Goal: Information Seeking & Learning: Learn about a topic

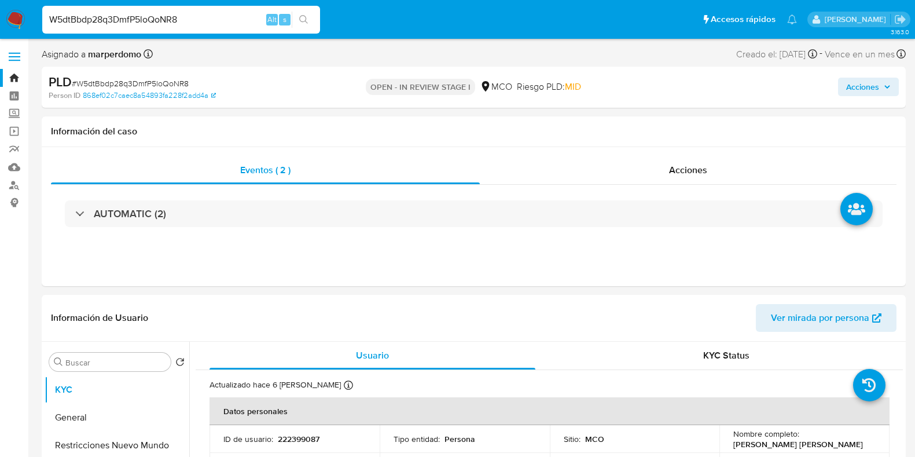
select select "10"
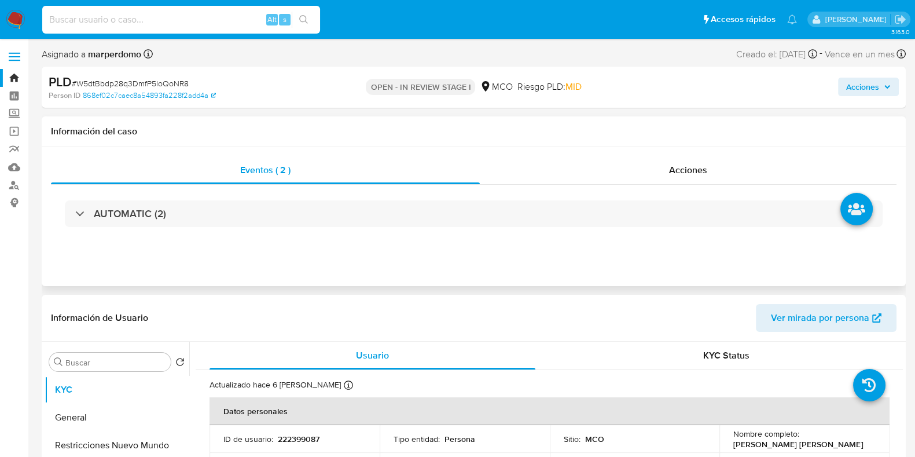
paste input "W5dtBbdp28q3DmfP5loQoNR8"
type input "W5dtBbdp28q3DmfP5loQoNR8"
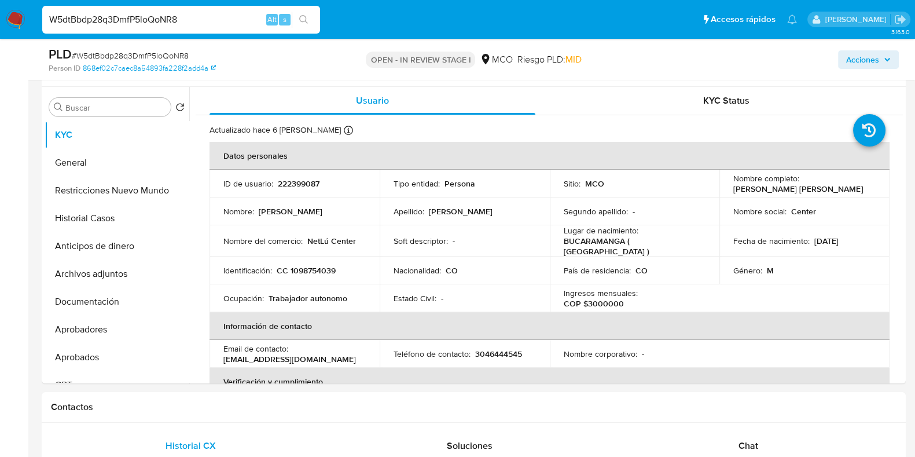
scroll to position [215, 0]
drag, startPoint x: 306, startPoint y: 238, endPoint x: 371, endPoint y: 240, distance: 65.4
click at [371, 240] on td "Nombre del comercio : [GEOGRAPHIC_DATA]" at bounding box center [294, 239] width 170 height 31
copy p "NetLú Center"
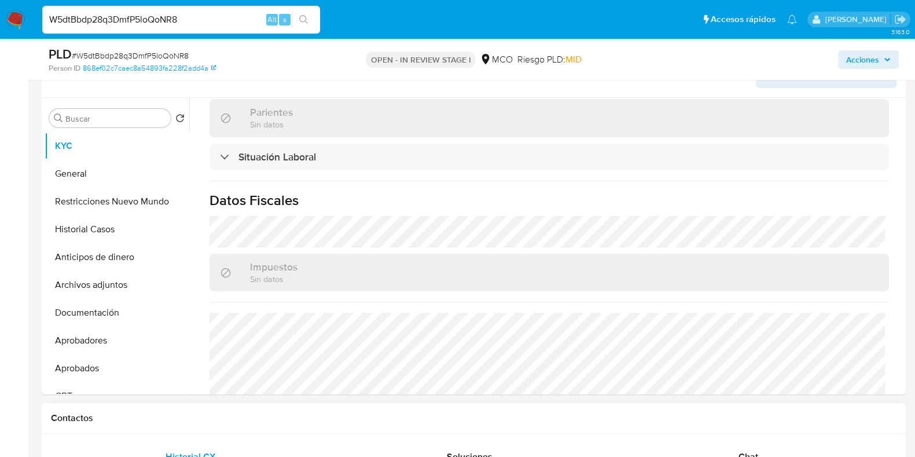
scroll to position [561, 0]
click at [94, 206] on button "Restricciones Nuevo Mundo" at bounding box center [112, 201] width 135 height 28
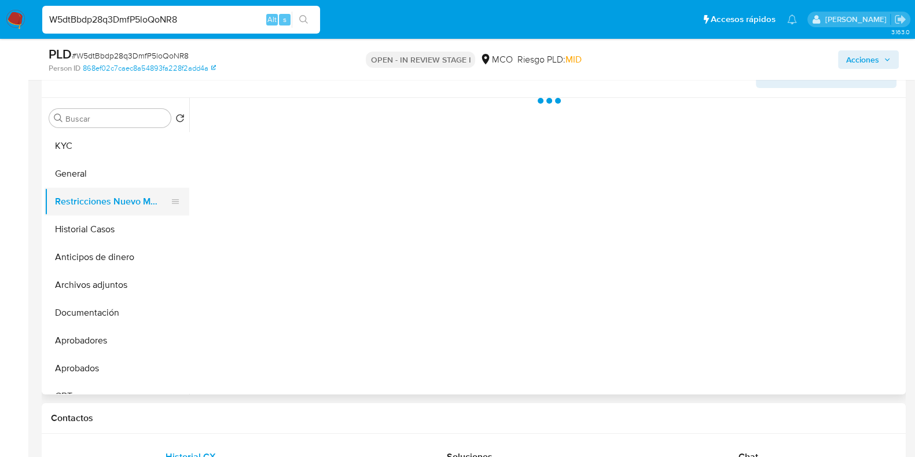
scroll to position [0, 0]
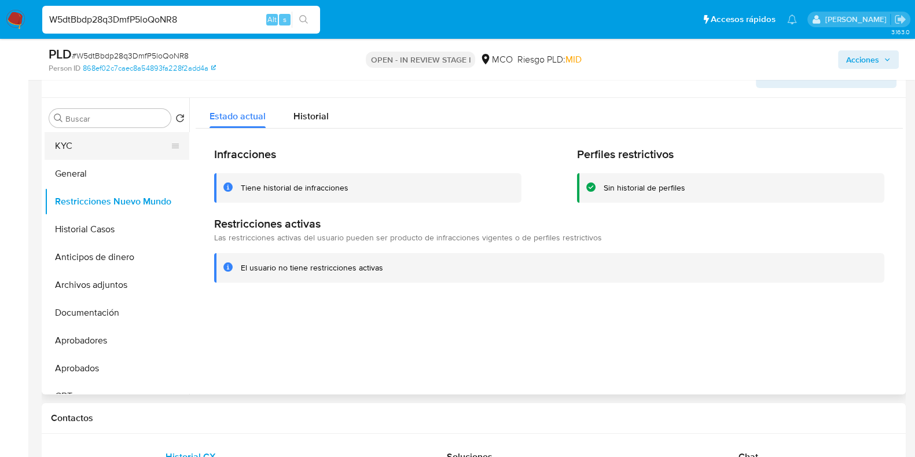
click at [67, 150] on button "KYC" at bounding box center [112, 146] width 135 height 28
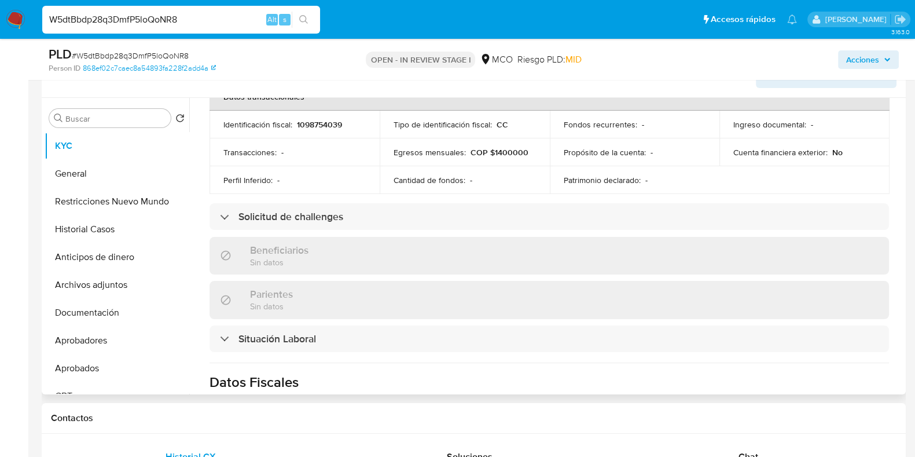
scroll to position [385, 0]
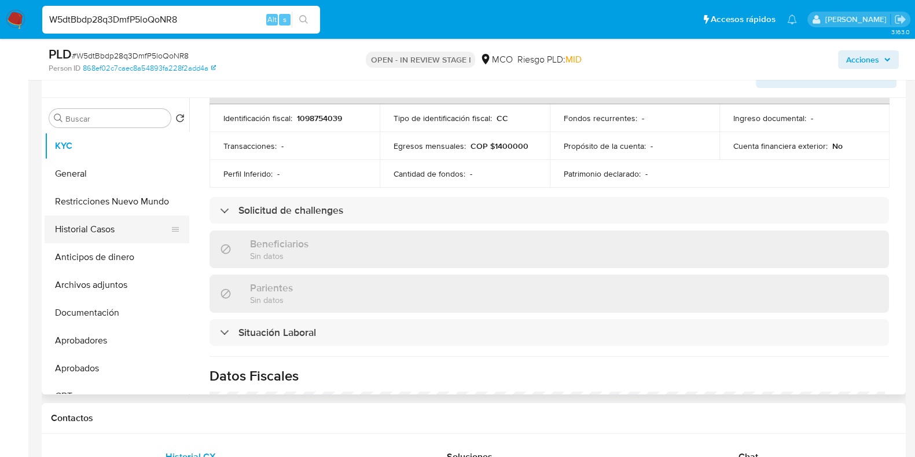
click at [104, 230] on button "Historial Casos" at bounding box center [112, 229] width 135 height 28
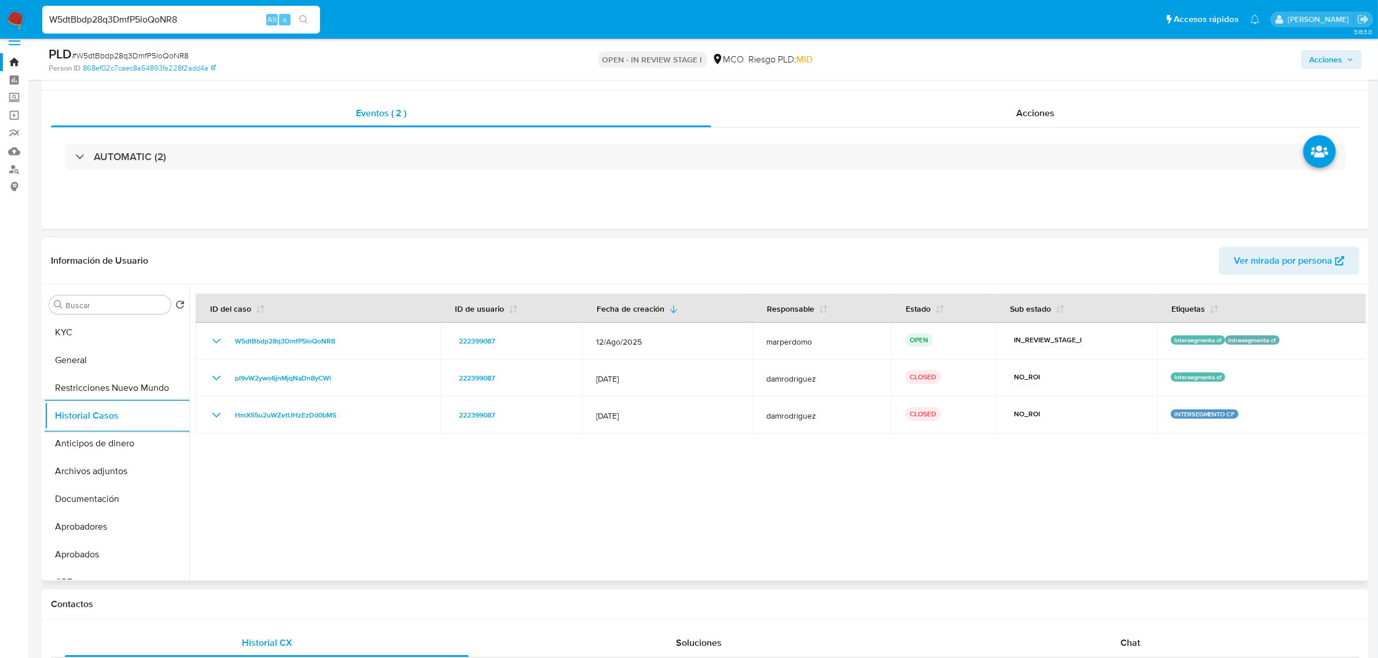
scroll to position [0, 0]
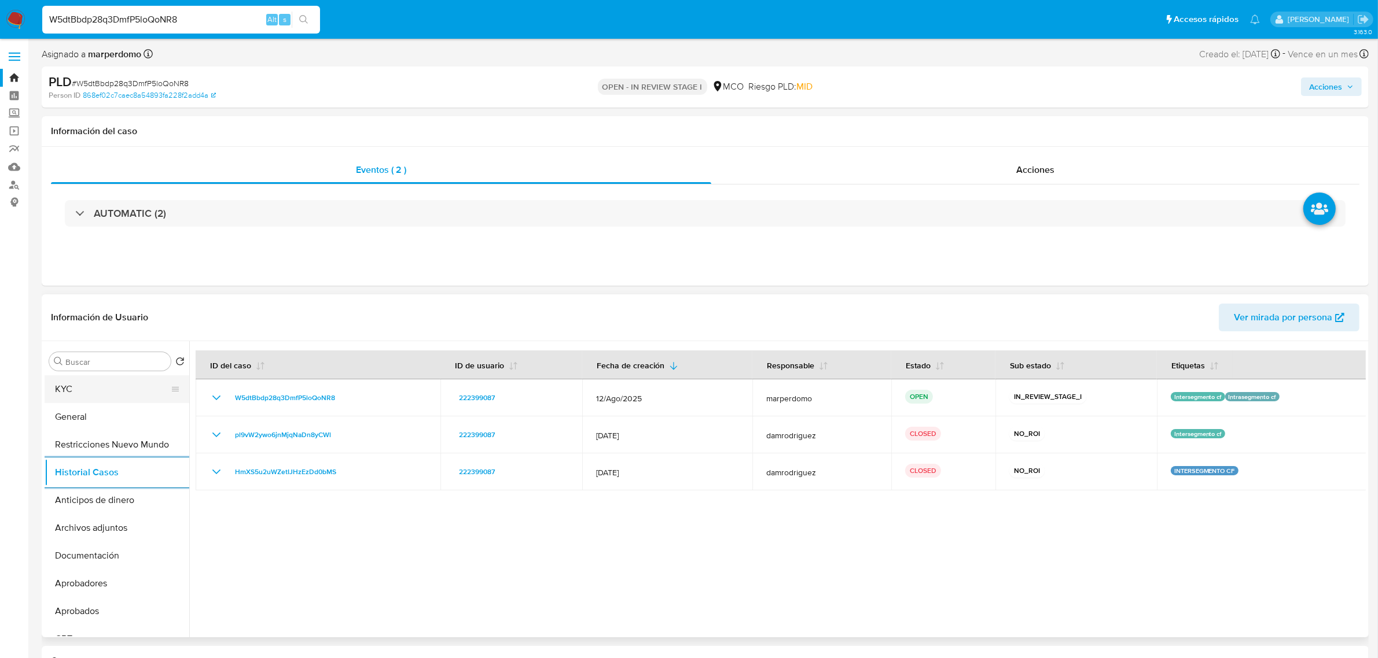
click at [105, 388] on button "KYC" at bounding box center [112, 390] width 135 height 28
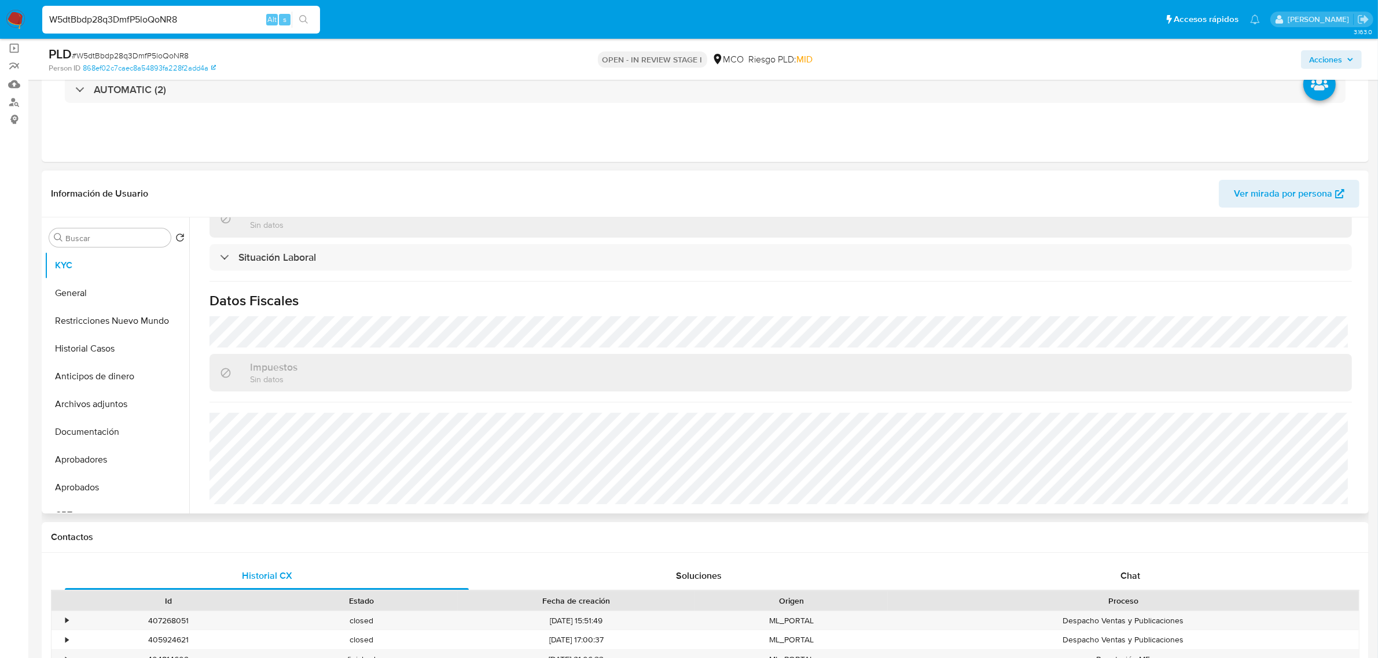
scroll to position [84, 0]
click at [104, 348] on button "Historial Casos" at bounding box center [112, 348] width 135 height 28
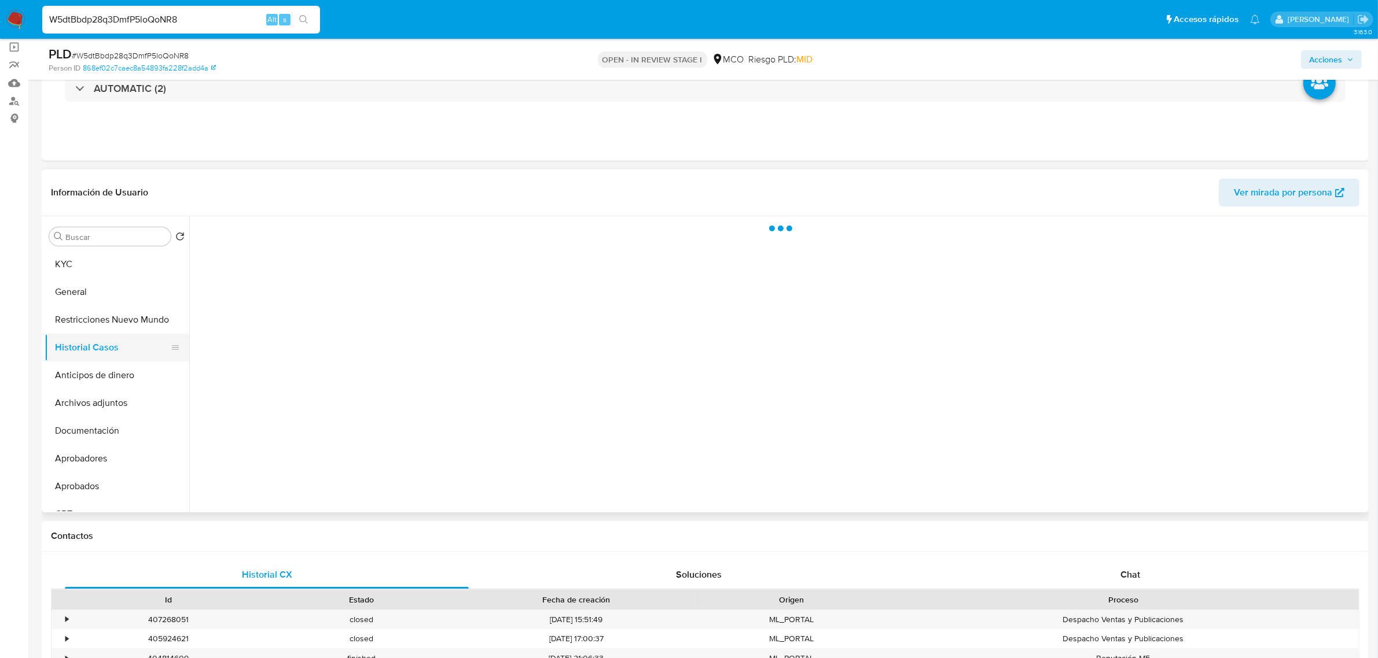
scroll to position [0, 0]
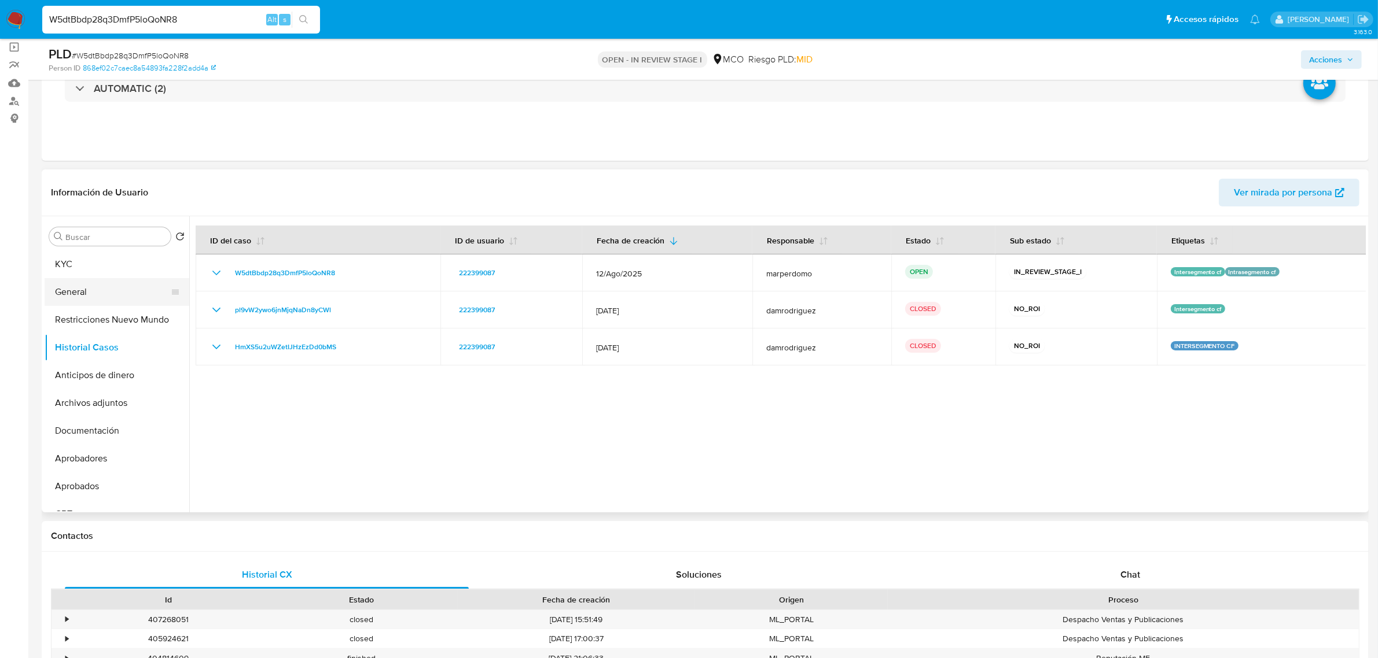
click at [73, 297] on button "General" at bounding box center [112, 292] width 135 height 28
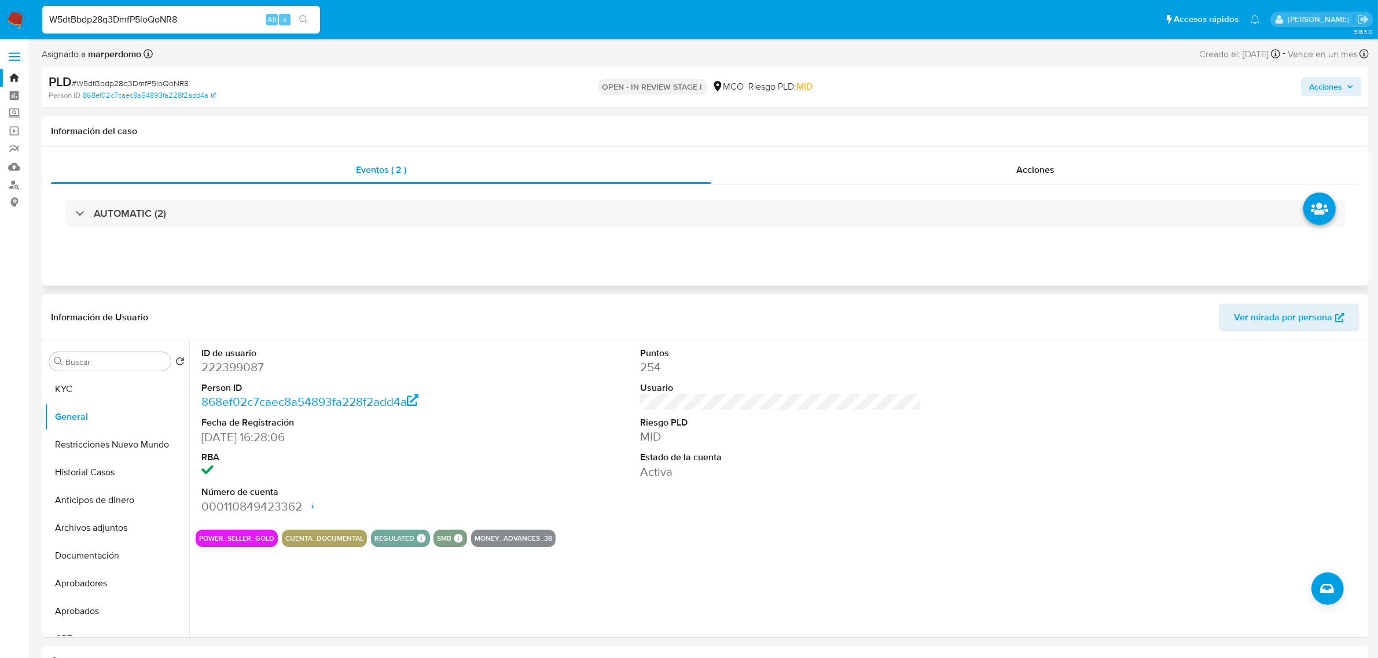
click at [914, 194] on div "AUTOMATIC (2)" at bounding box center [705, 214] width 1308 height 58
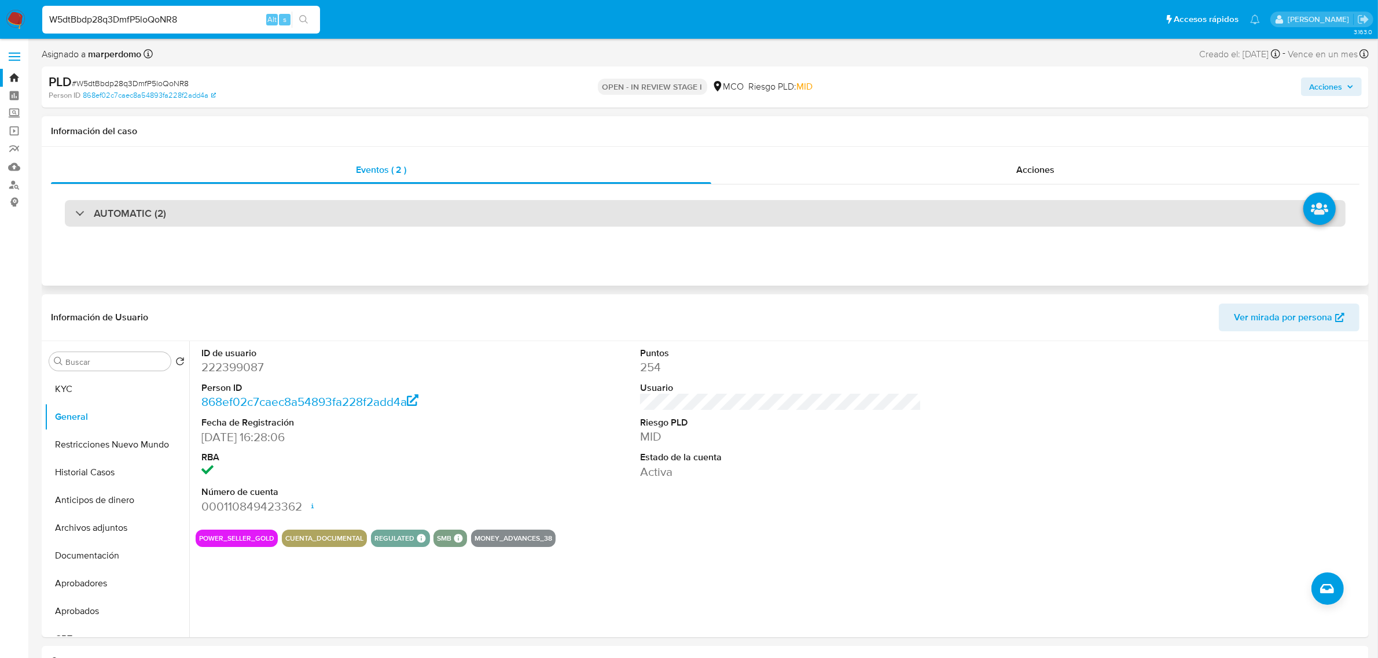
click at [914, 214] on div "AUTOMATIC (2)" at bounding box center [705, 213] width 1280 height 27
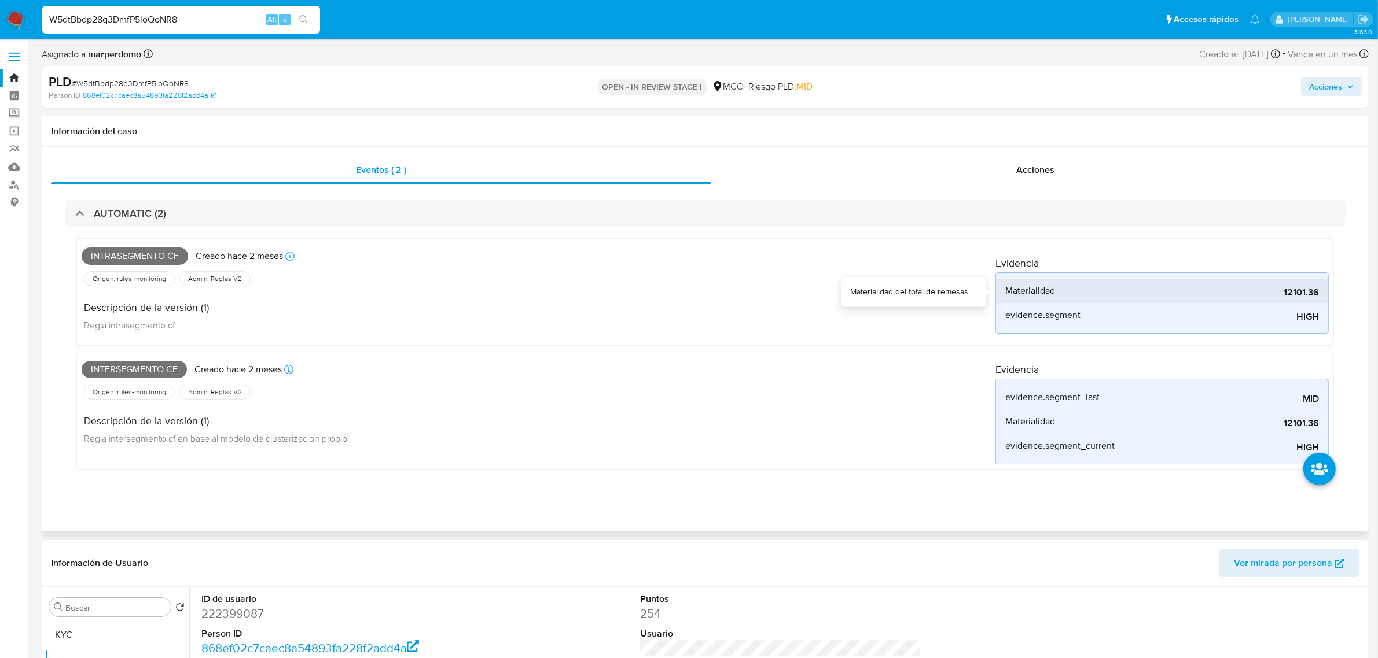
drag, startPoint x: 1282, startPoint y: 296, endPoint x: 1305, endPoint y: 295, distance: 23.8
click at [914, 295] on span "12101.36" at bounding box center [1232, 293] width 174 height 12
drag, startPoint x: 1280, startPoint y: 293, endPoint x: 1305, endPoint y: 296, distance: 25.0
click at [914, 296] on span "12101.36" at bounding box center [1232, 293] width 174 height 12
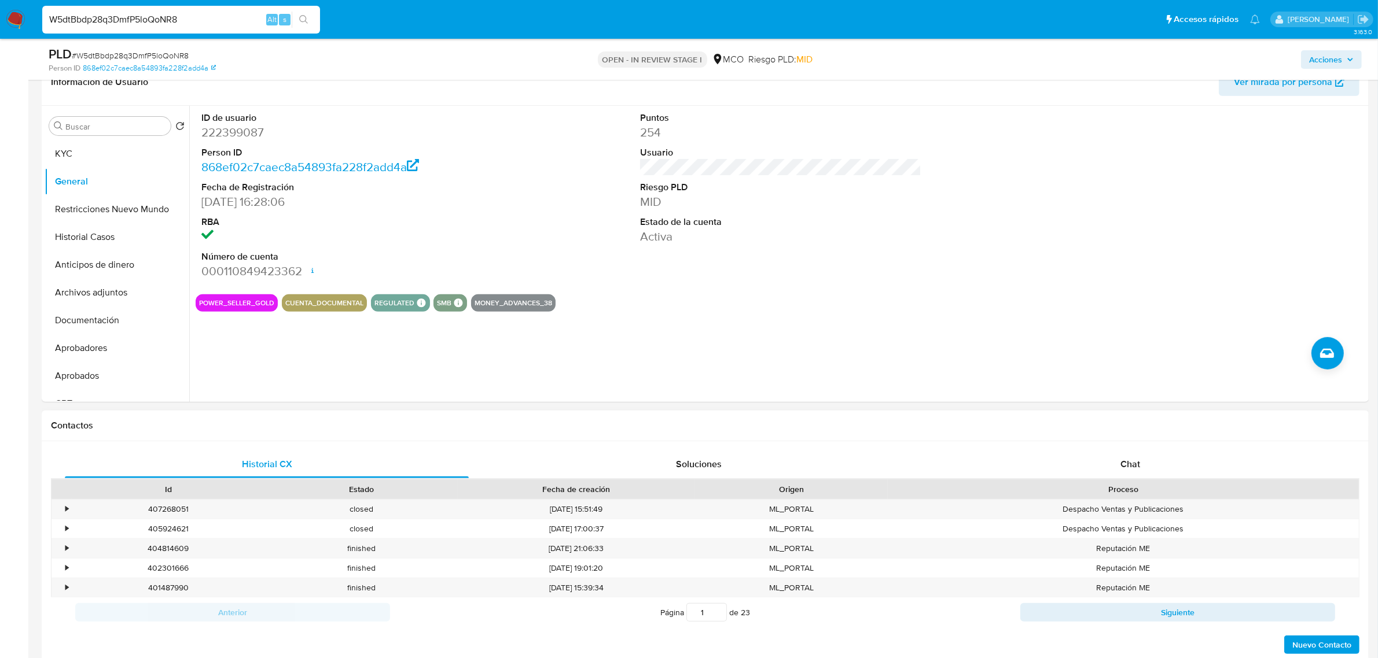
scroll to position [434, 0]
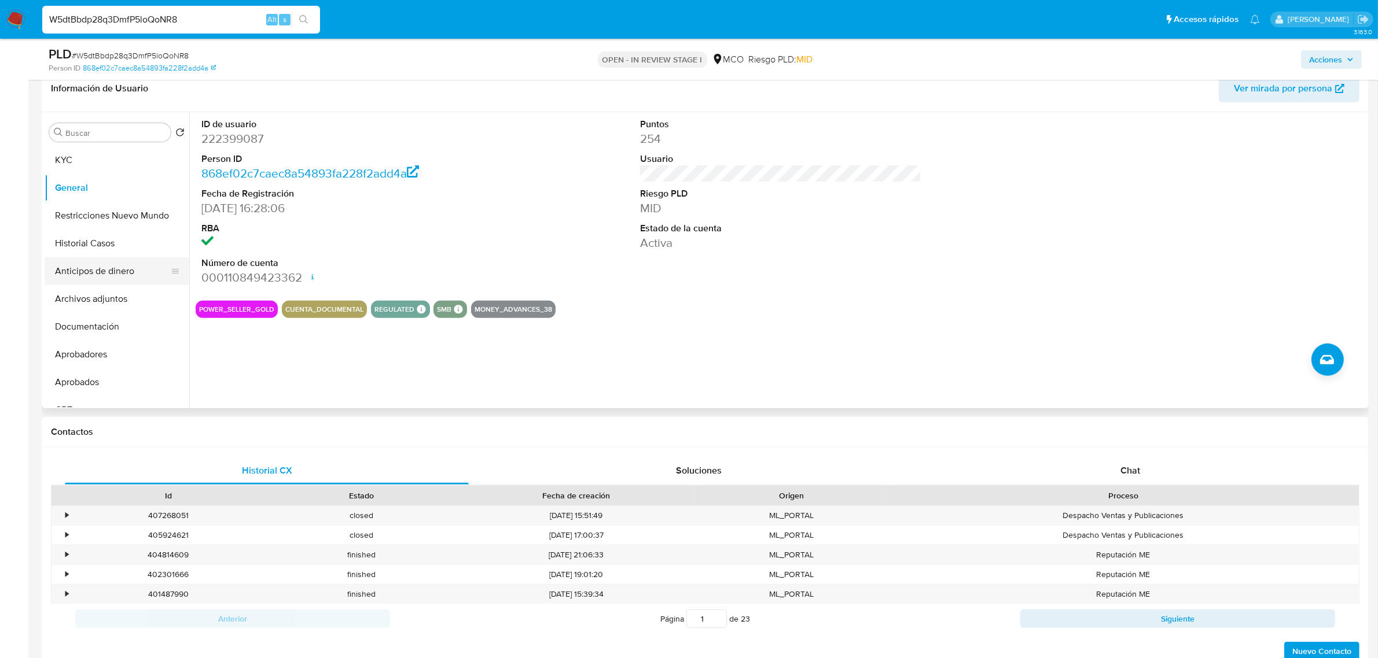
click at [122, 253] on button "Historial Casos" at bounding box center [117, 244] width 145 height 28
click at [122, 257] on button "Anticipos de dinero" at bounding box center [112, 271] width 135 height 28
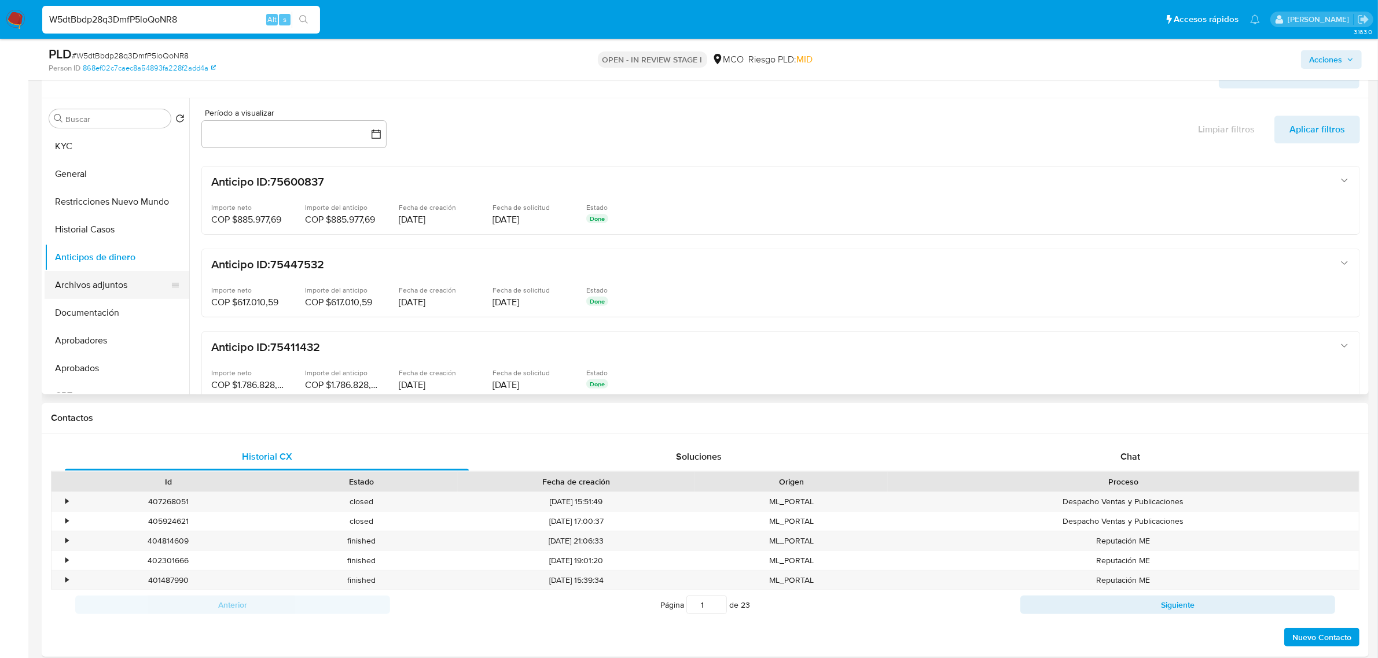
click at [93, 285] on button "Archivos adjuntos" at bounding box center [112, 285] width 135 height 28
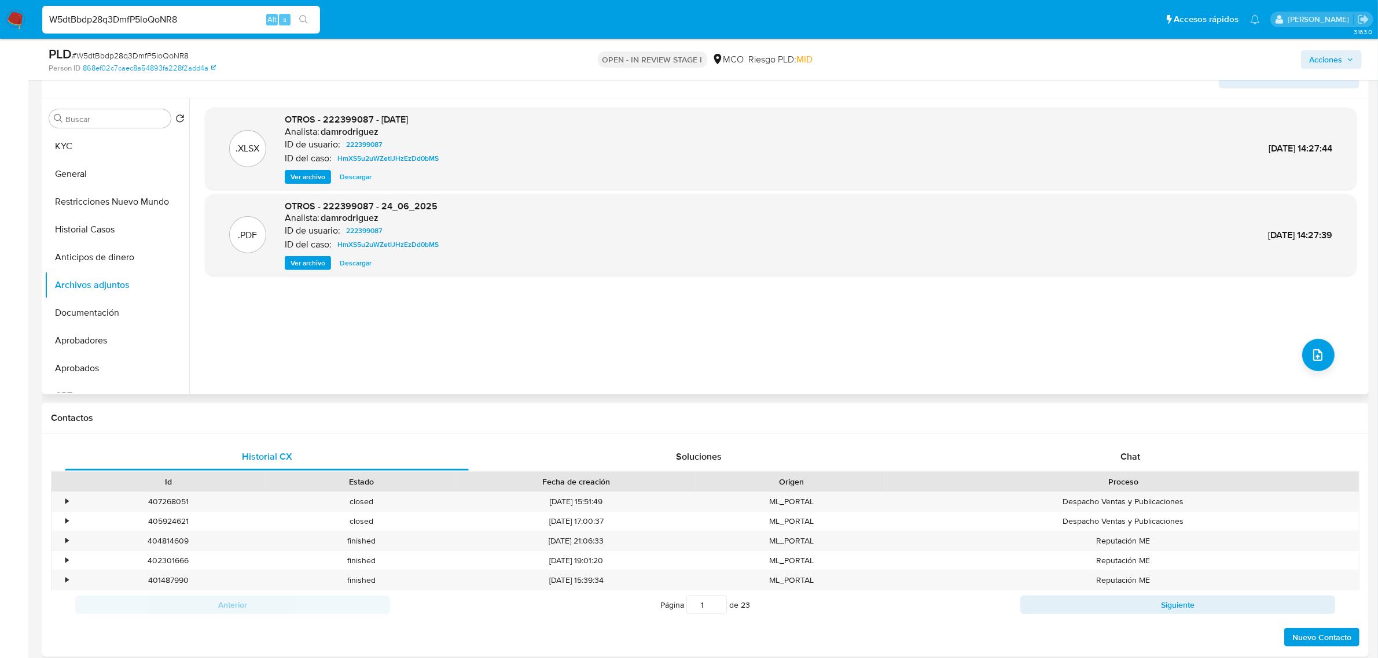
click at [300, 176] on span "Ver archivo" at bounding box center [307, 177] width 35 height 12
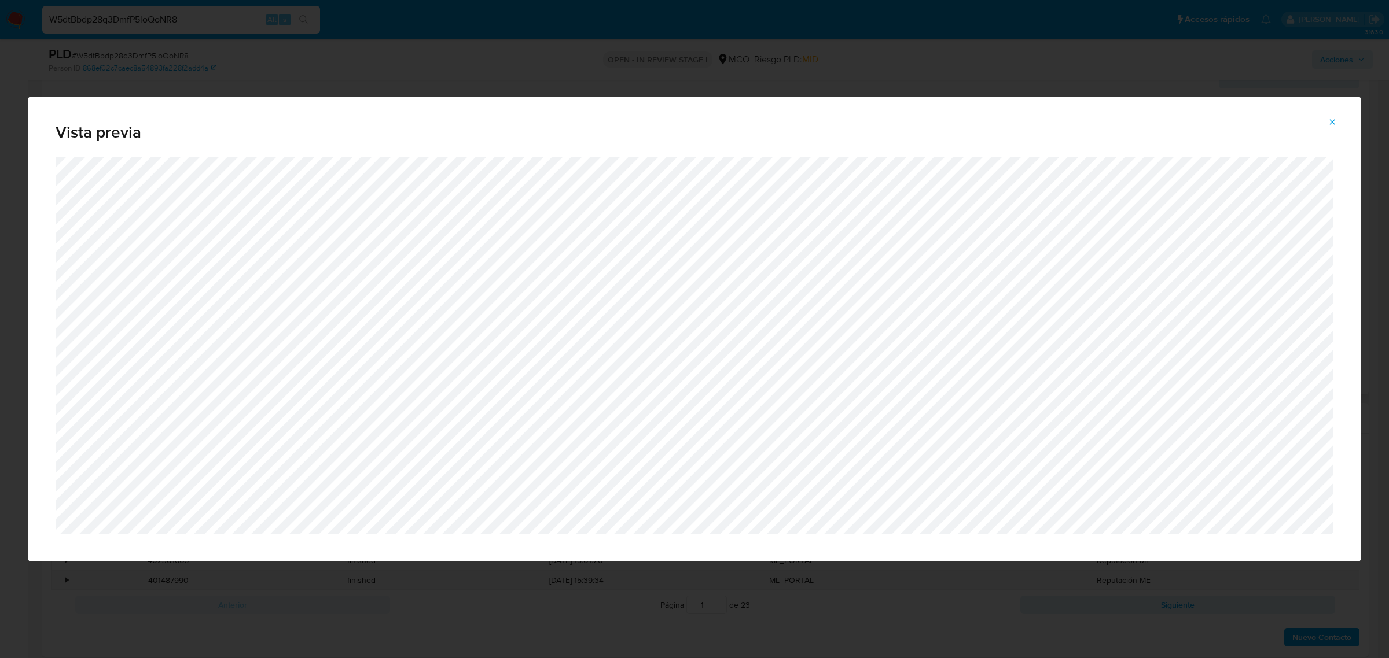
click at [763, 456] on div "Vista previa" at bounding box center [694, 329] width 1389 height 658
click at [914, 116] on span "Attachment preview" at bounding box center [1331, 122] width 9 height 16
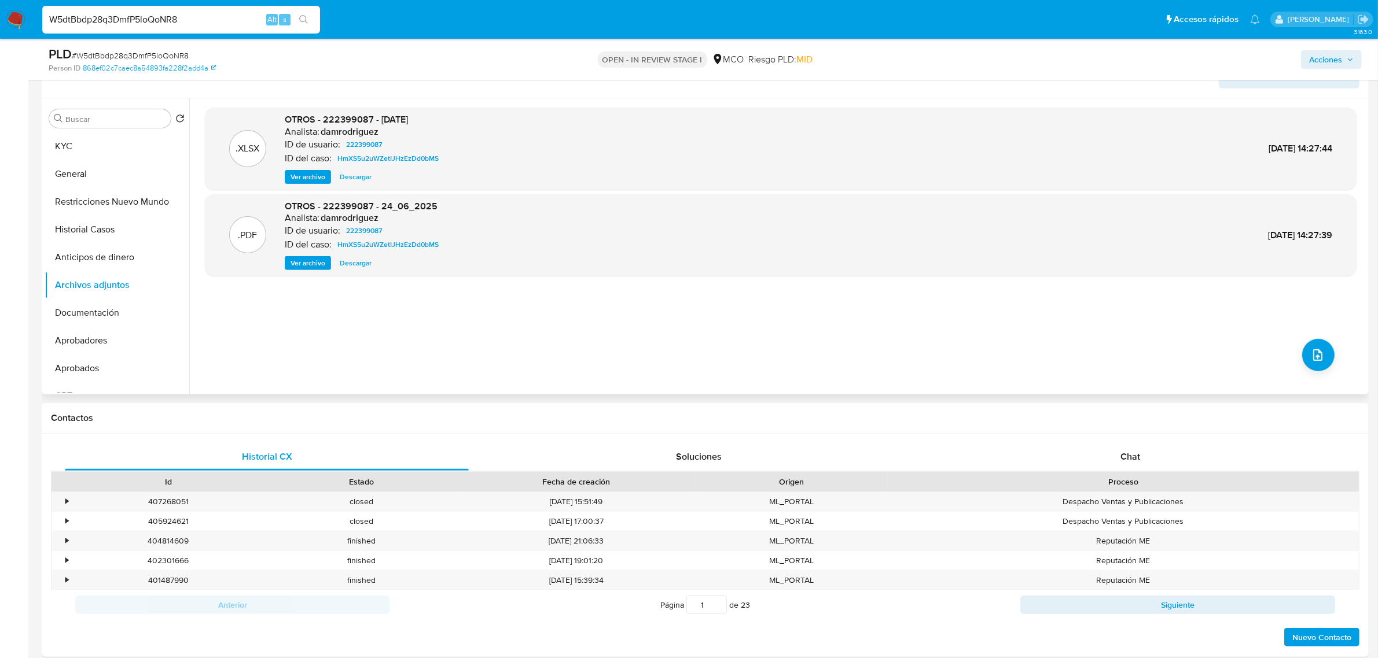
click at [307, 266] on span "Ver archivo" at bounding box center [307, 263] width 35 height 12
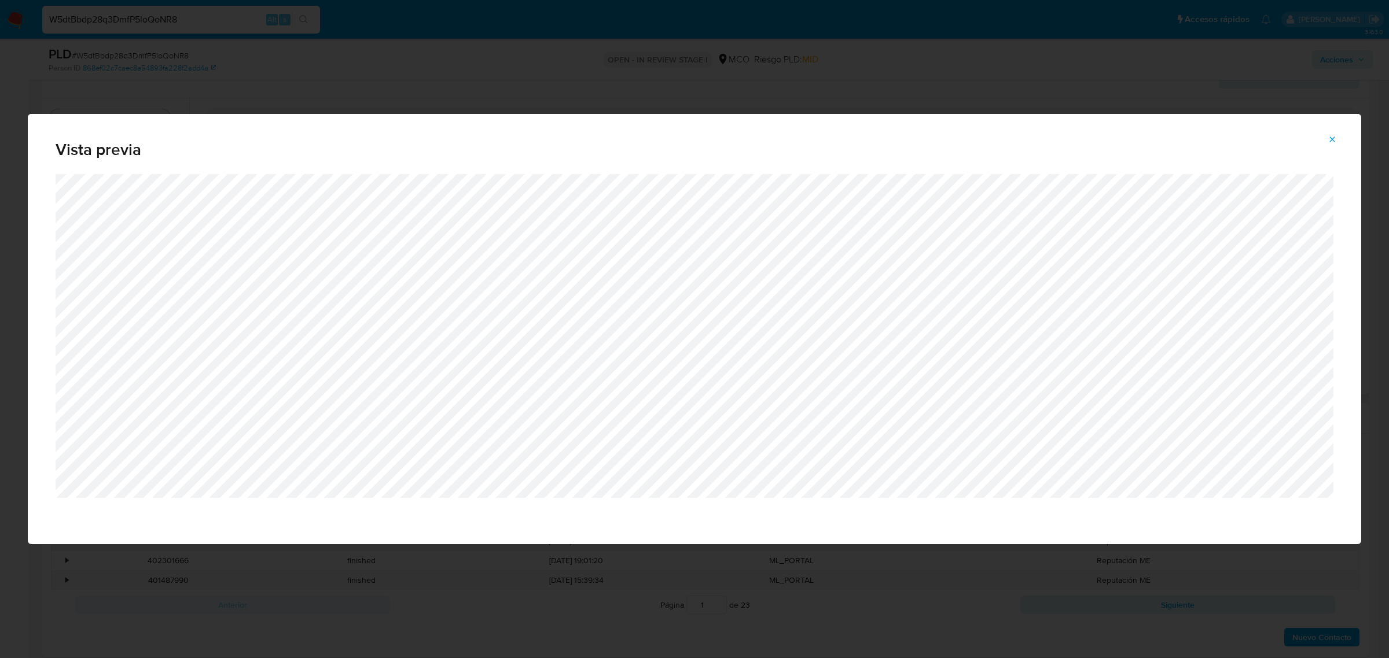
click at [914, 32] on div "Vista previa" at bounding box center [694, 329] width 1389 height 658
click at [914, 136] on icon "Attachment preview" at bounding box center [1331, 139] width 9 height 9
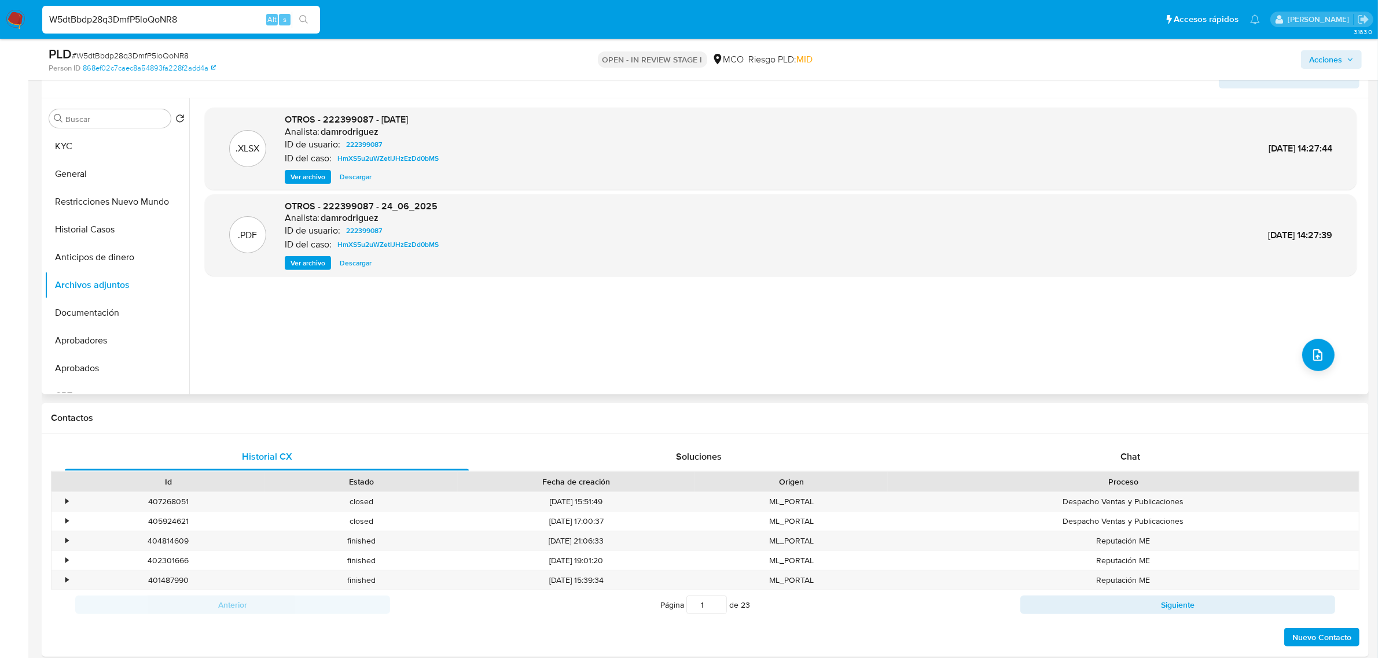
click at [300, 269] on span "Ver archivo" at bounding box center [307, 263] width 35 height 12
click at [300, 269] on div "Ver archivo Descargar" at bounding box center [364, 263] width 159 height 14
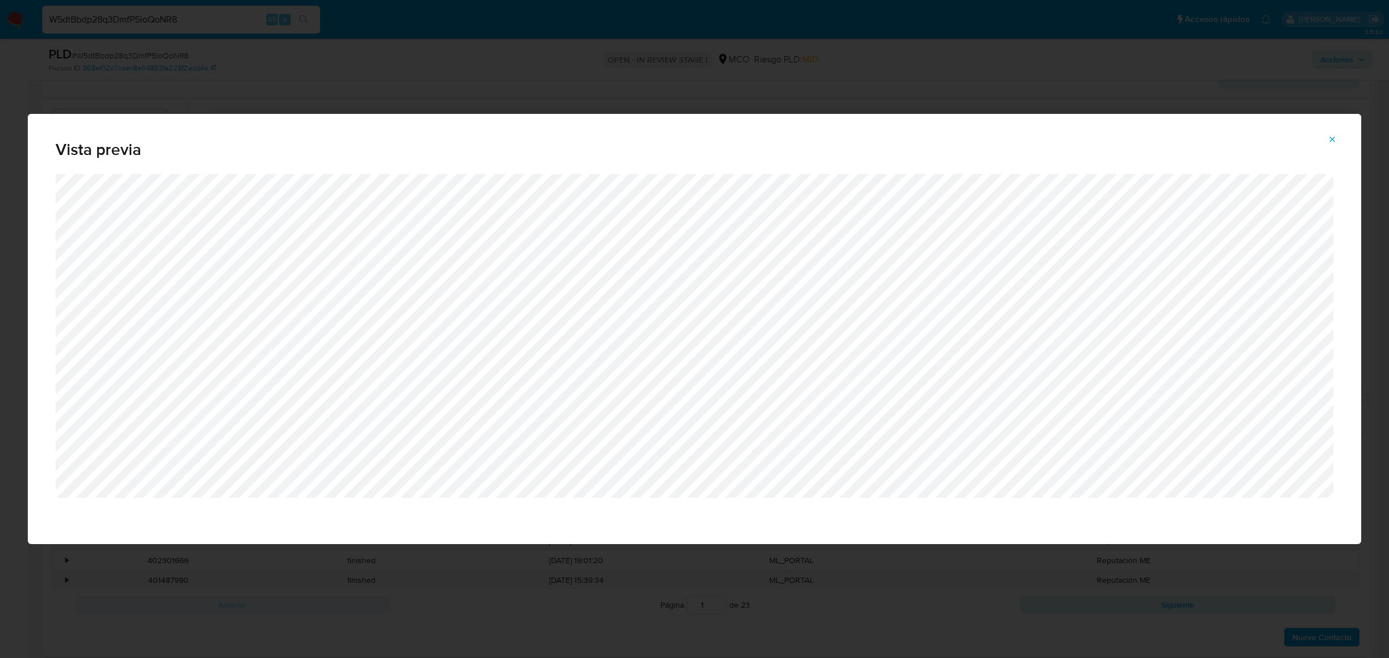
click at [259, 97] on div "Vista previa" at bounding box center [694, 329] width 1389 height 658
click at [914, 133] on span "Attachment preview" at bounding box center [1331, 139] width 9 height 16
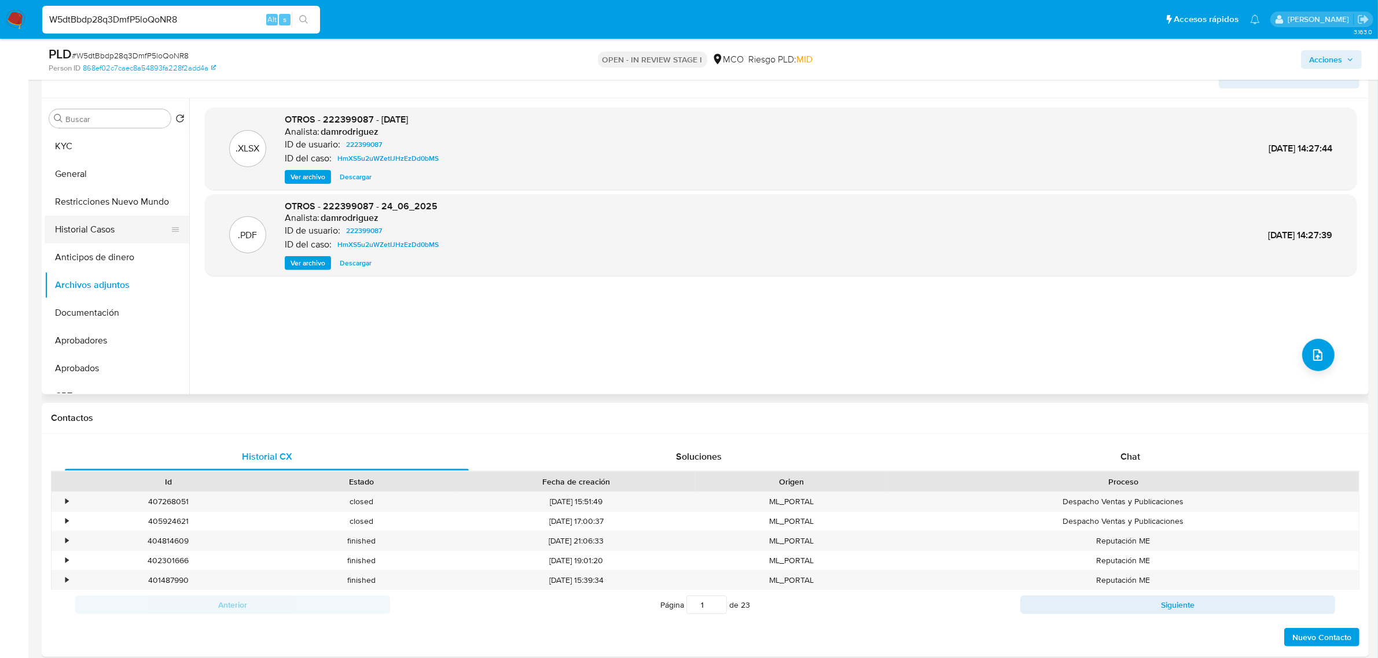
click at [101, 232] on button "Historial Casos" at bounding box center [112, 230] width 135 height 28
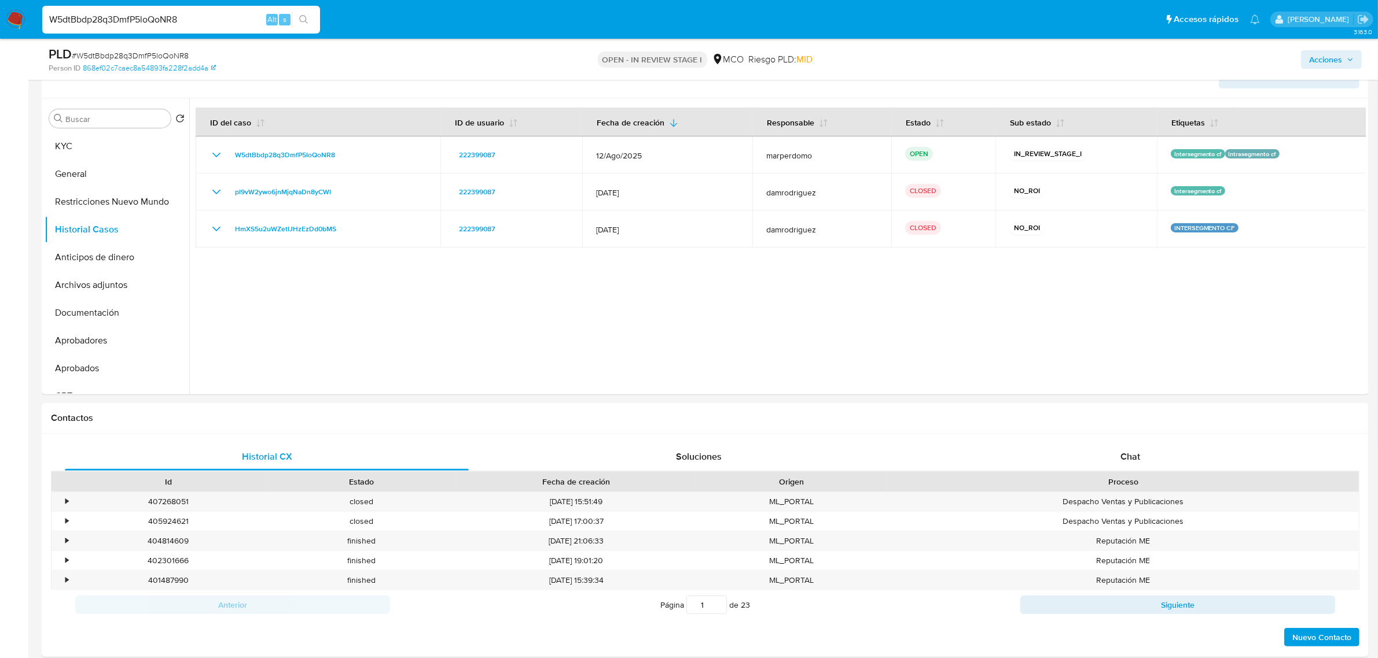
click at [128, 17] on input "W5dtBbdp28q3DmfP5loQoNR8" at bounding box center [181, 19] width 278 height 15
paste input "2Z3cUr6ah064Dyjz8i39ksBo"
type input "2Z3cUr6ah064Dyjz8i39ksBo"
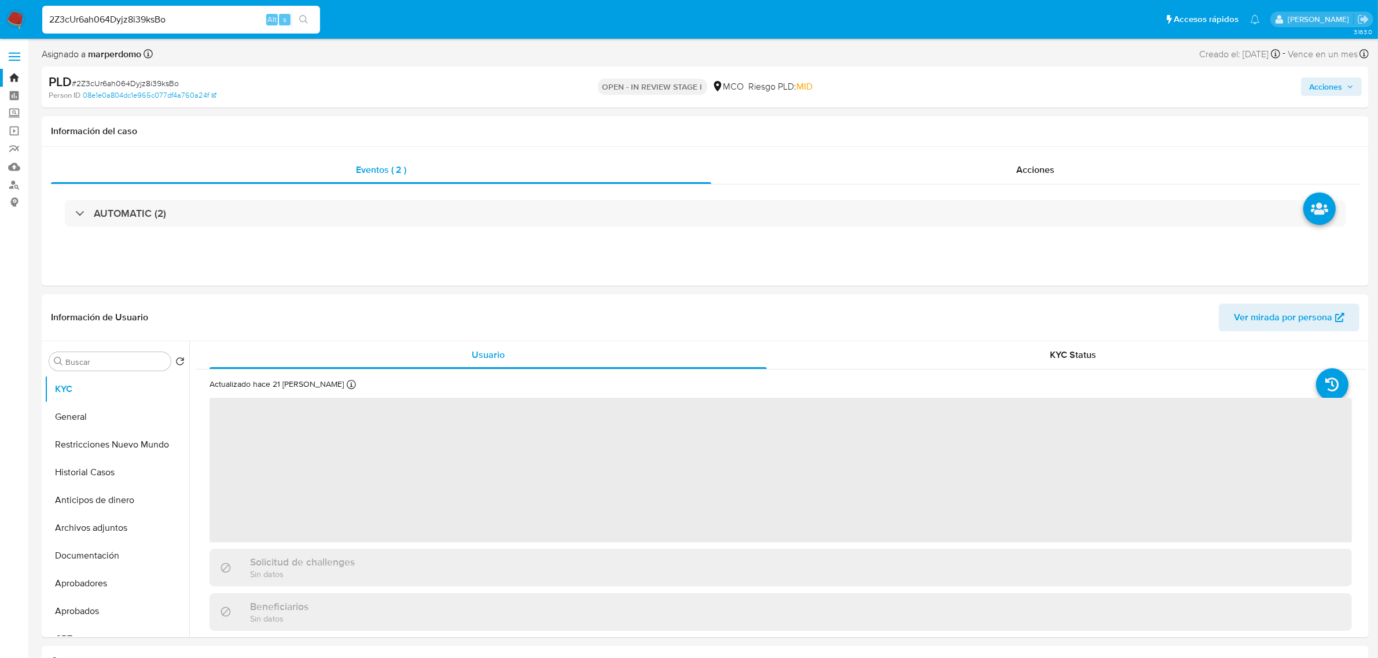
select select "10"
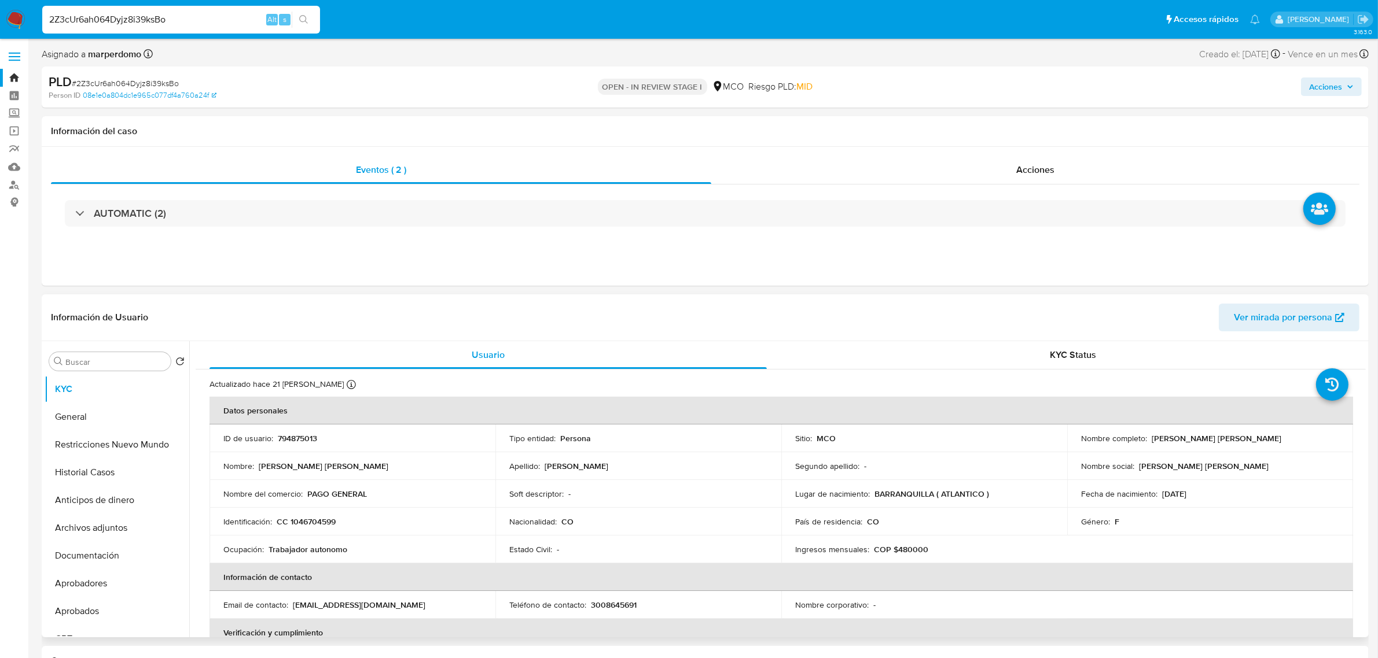
click at [914, 441] on p "[PERSON_NAME] [PERSON_NAME]" at bounding box center [1216, 438] width 130 height 10
click at [146, 17] on input "2Z3cUr6ah064Dyjz8i39ksBo" at bounding box center [181, 19] width 278 height 15
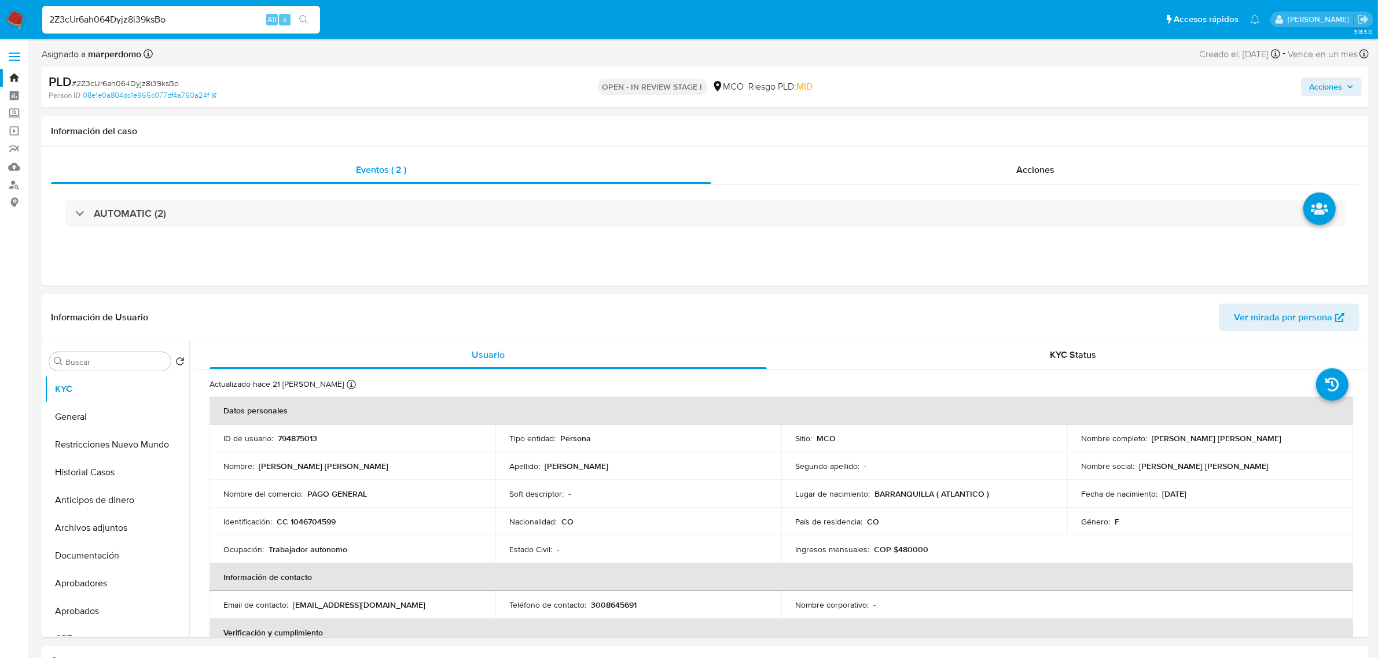
paste input "lSkO7G0XjvrPsNvfS0TfhzvW"
type input "lSkO7G0XjvrPsNvfS0TfhzvW"
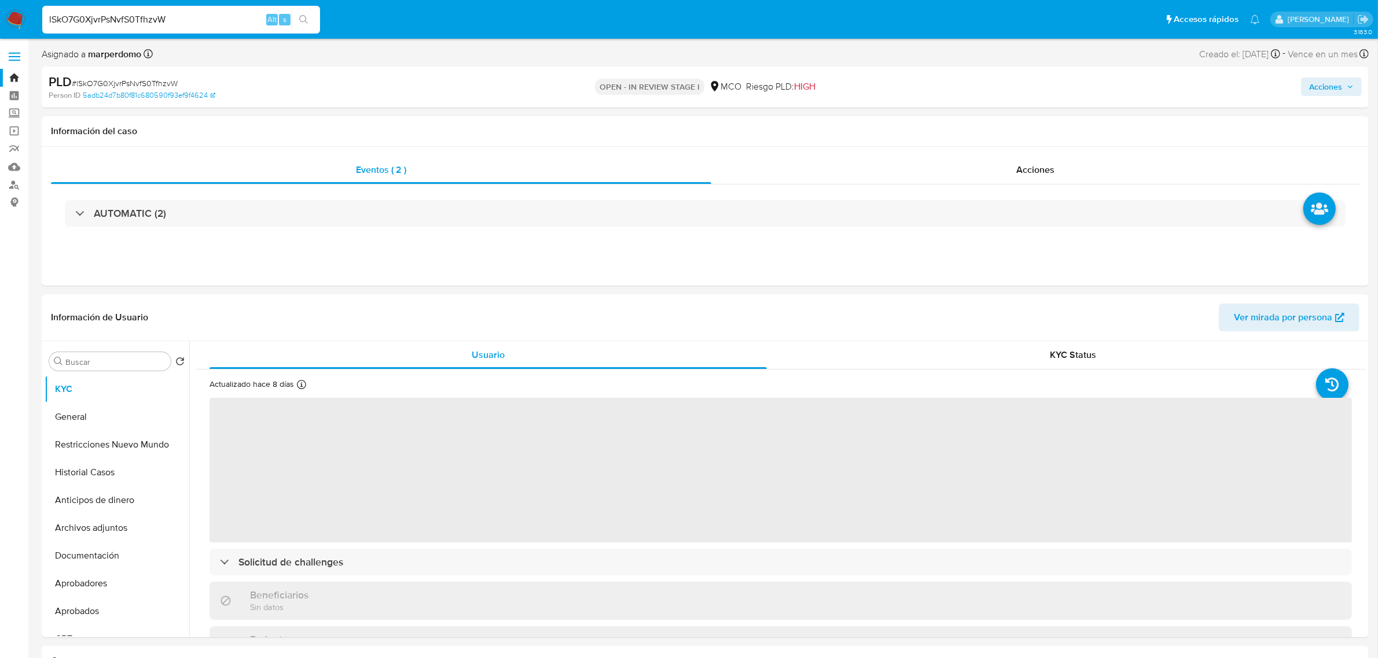
select select "10"
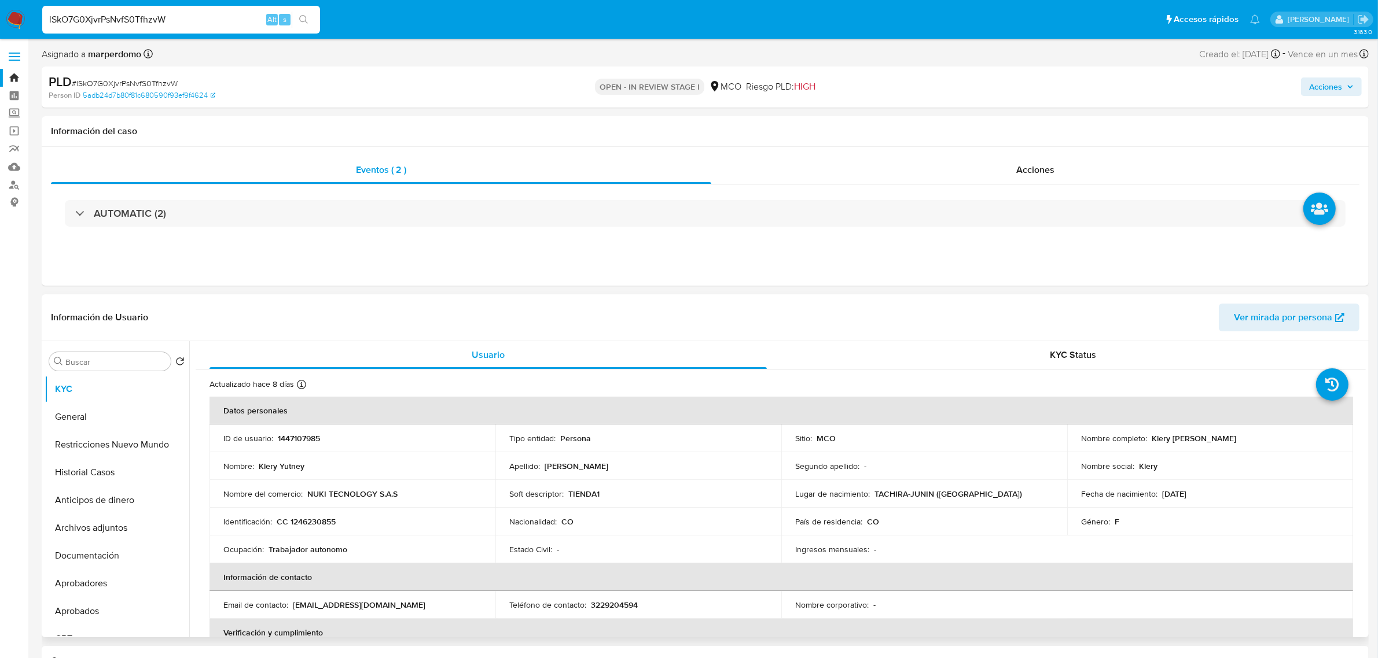
click at [292, 440] on p "1447107985" at bounding box center [299, 438] width 42 height 10
copy p "1447107985"
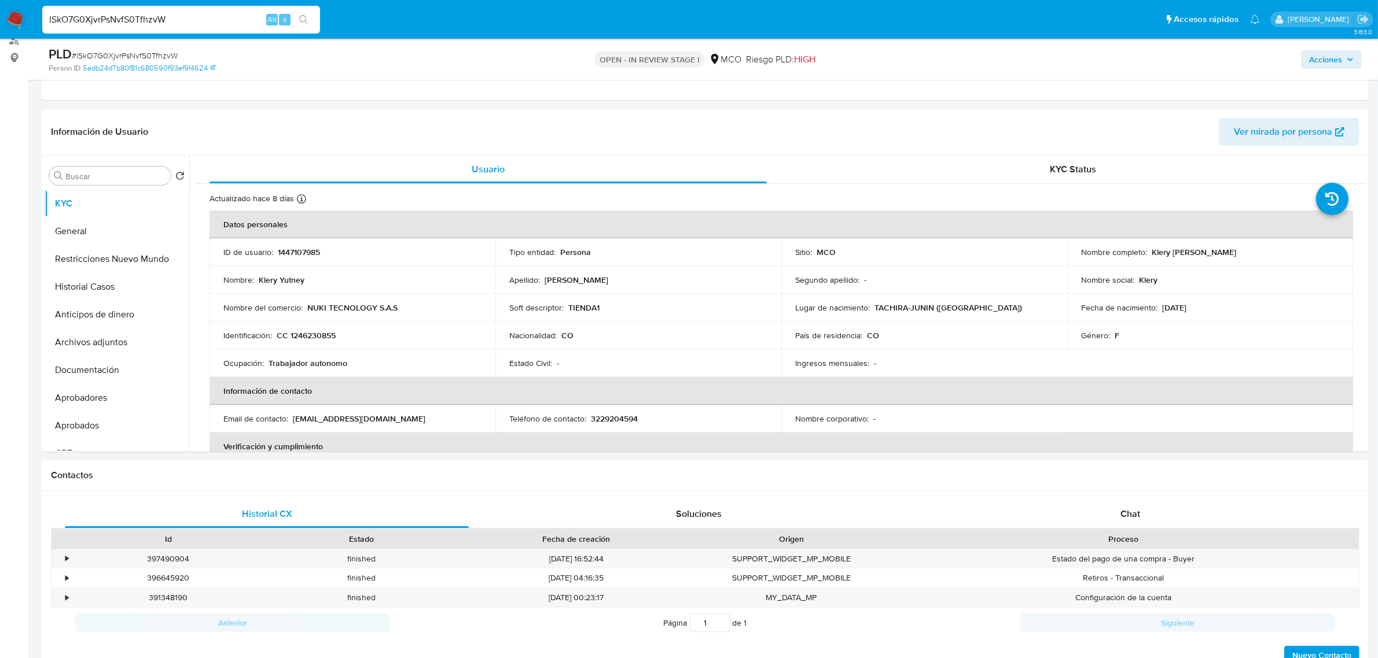
click at [159, 8] on div "lSkO7G0XjvrPsNvfS0TfhzvW Alt s" at bounding box center [181, 20] width 278 height 28
click at [148, 17] on input "lSkO7G0XjvrPsNvfS0TfhzvW" at bounding box center [181, 19] width 278 height 15
click at [146, 17] on input "lSkO7G0XjvrPsNvfS0TfhzvW" at bounding box center [181, 19] width 278 height 15
paste input "2Z3cUr6ah064Dyjz8i39ksBo"
type input "2Z3cUr6ah064Dyjz8i39ksBo"
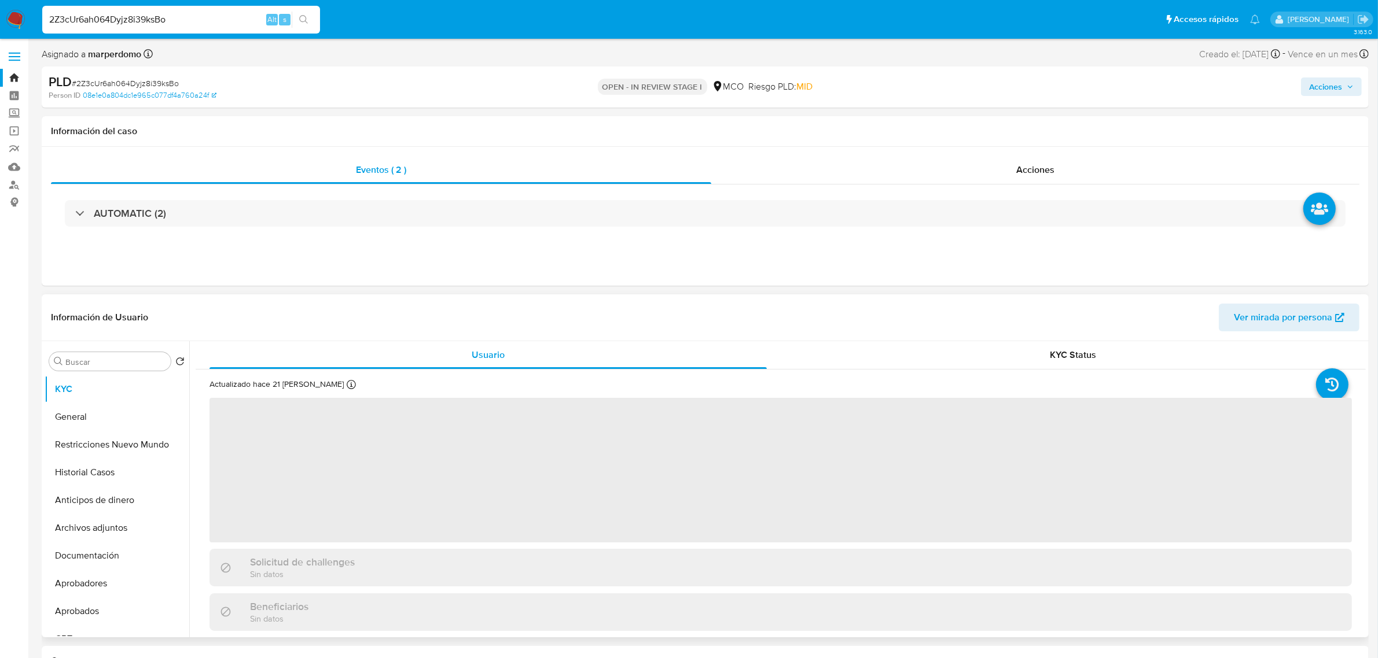
select select "10"
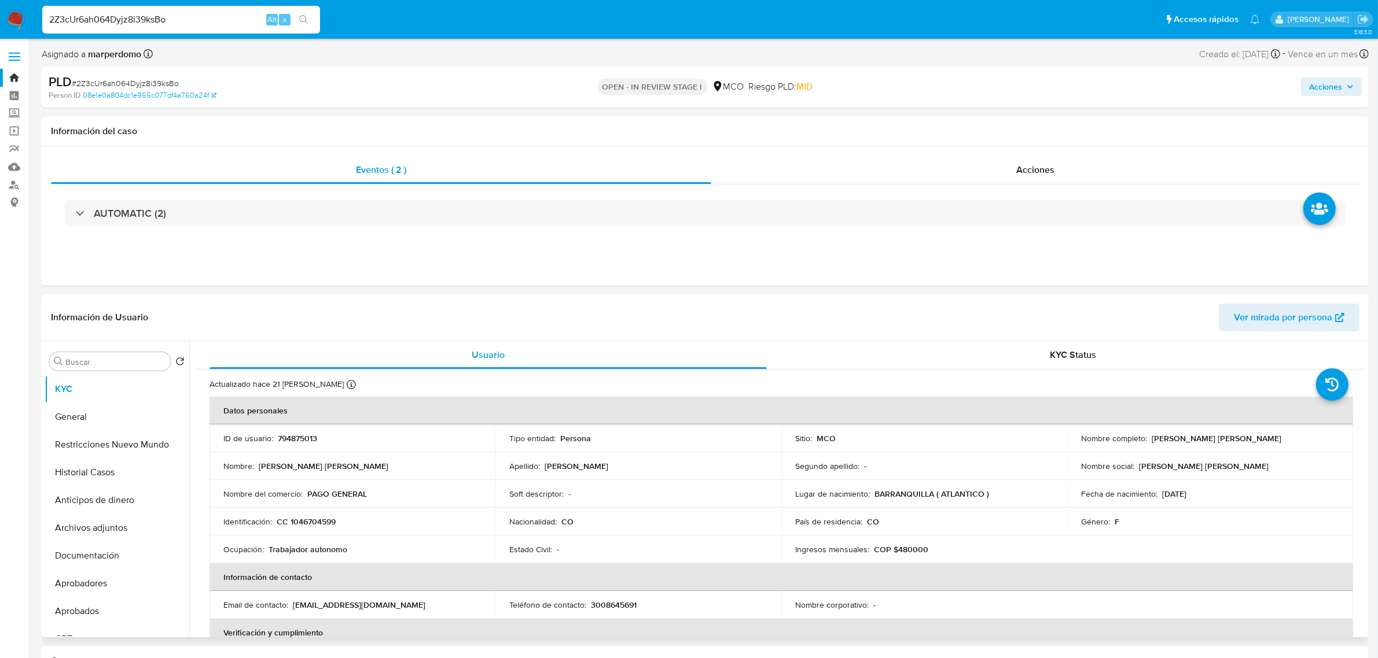
click at [293, 438] on p "794875013" at bounding box center [297, 438] width 39 height 10
copy p "794875013"
click at [74, 21] on input "2Z3cUr6ah064Dyjz8i39ksBo" at bounding box center [181, 19] width 278 height 15
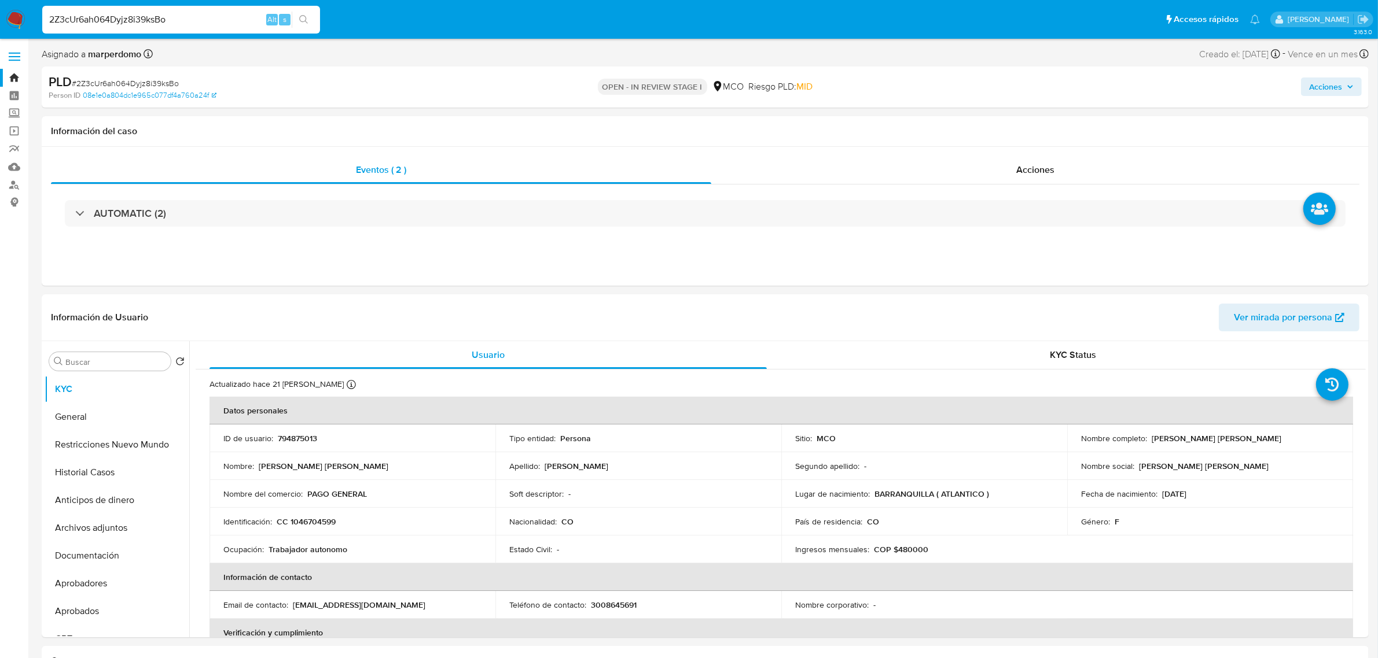
paste input "lSkO7G0XjvrPsNvfS0TfhzvW"
type input "lSkO7G0XjvrPsNvfS0TfhzvW"
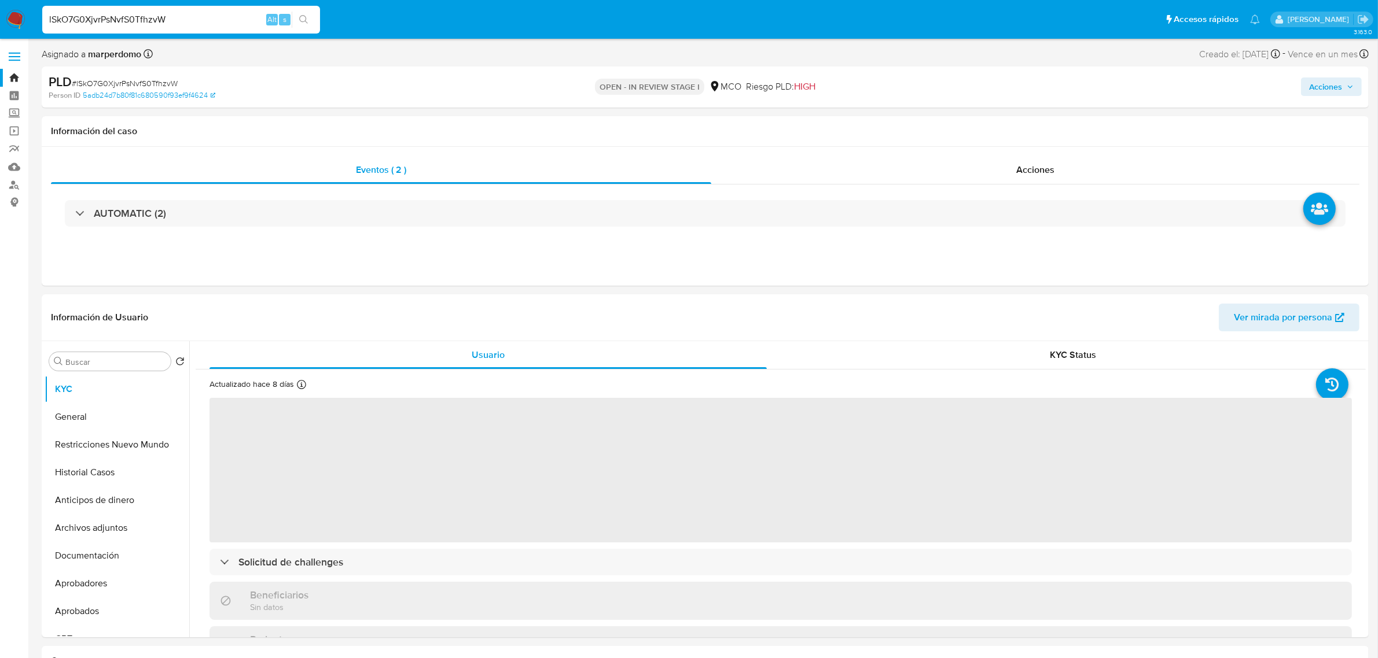
select select "10"
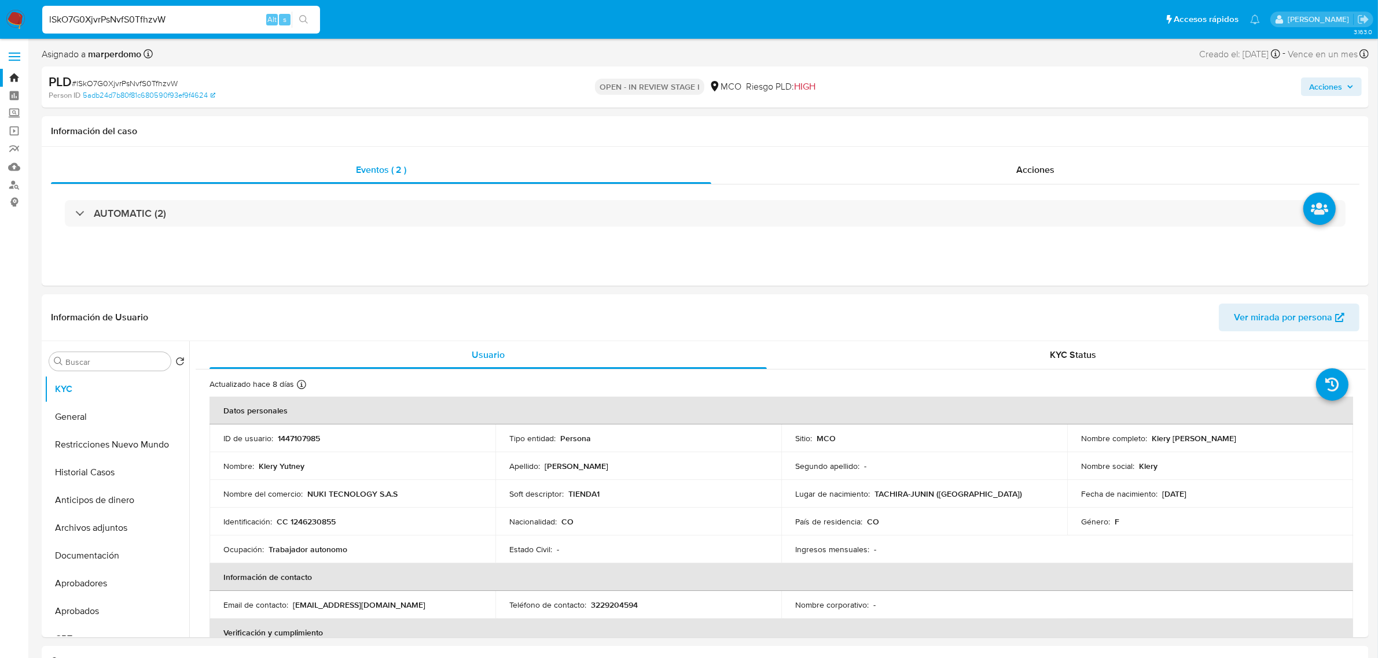
click at [119, 17] on input "lSkO7G0XjvrPsNvfS0TfhzvW" at bounding box center [181, 19] width 278 height 15
paste input "2Z3cUr6ah064Dyjz8i39ksBo"
type input "2Z3cUr6ah064Dyjz8i39ksBo"
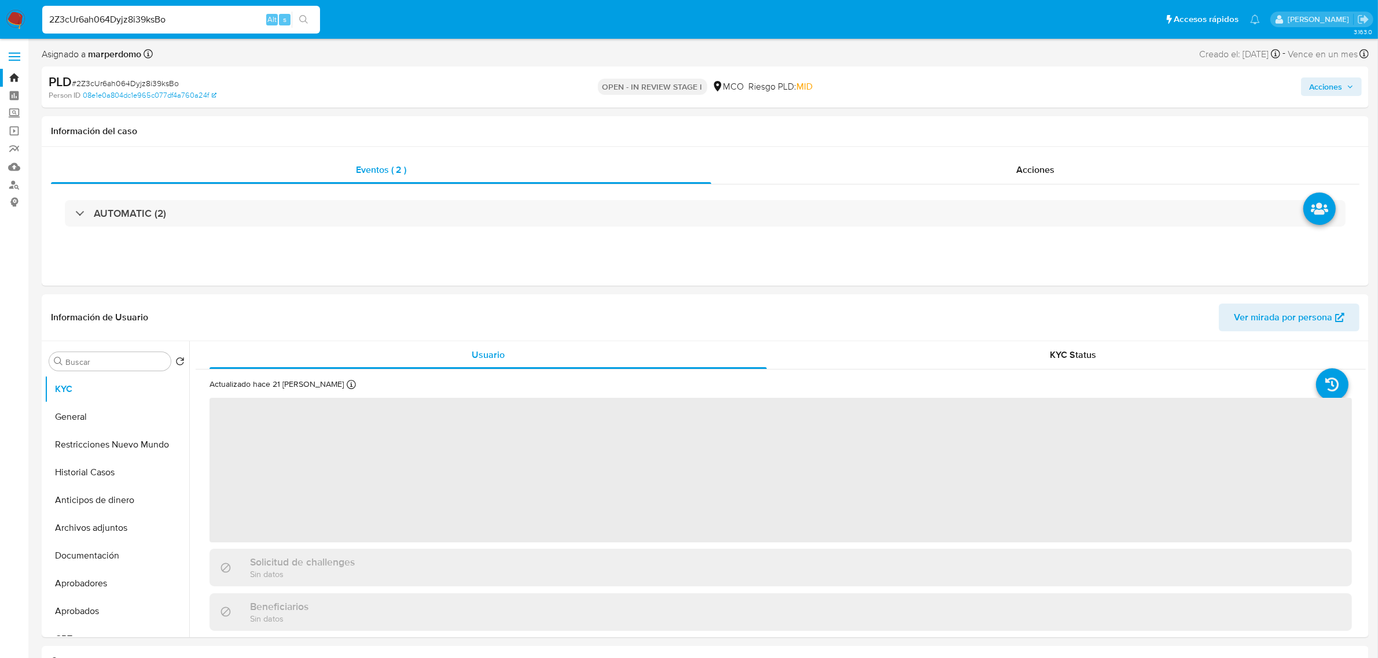
select select "10"
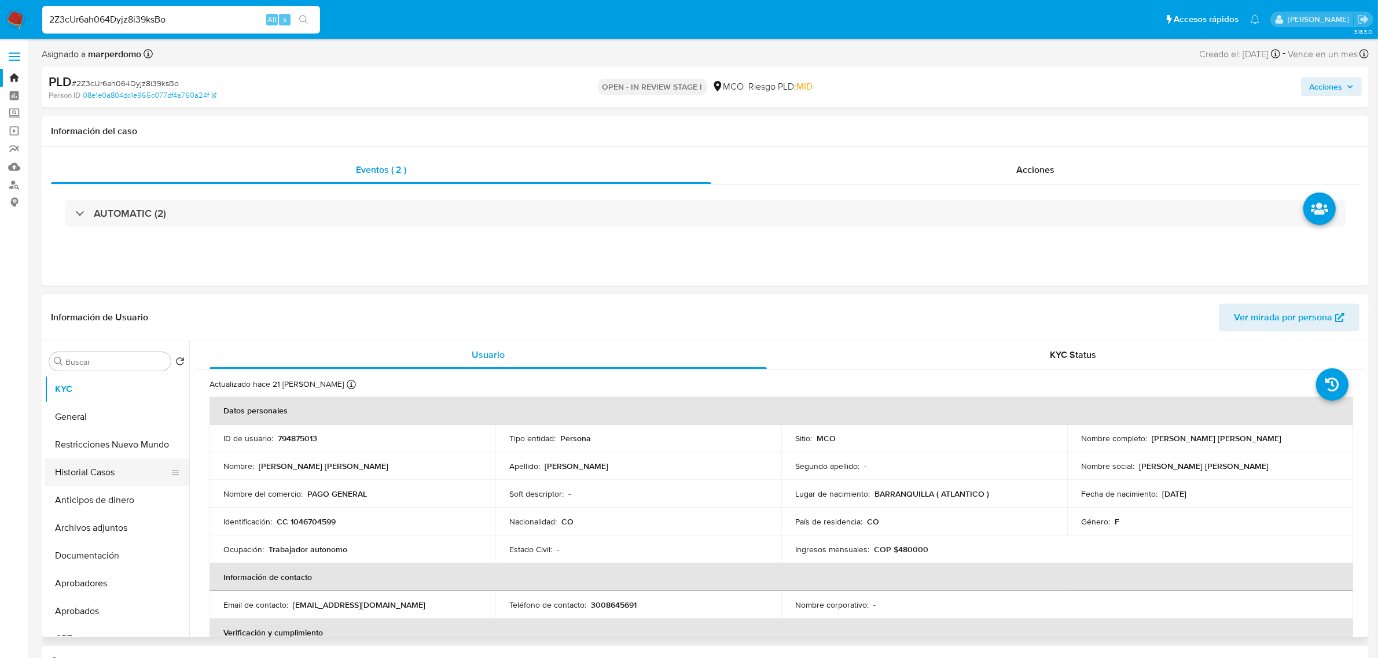
click at [91, 456] on button "Historial Casos" at bounding box center [112, 473] width 135 height 28
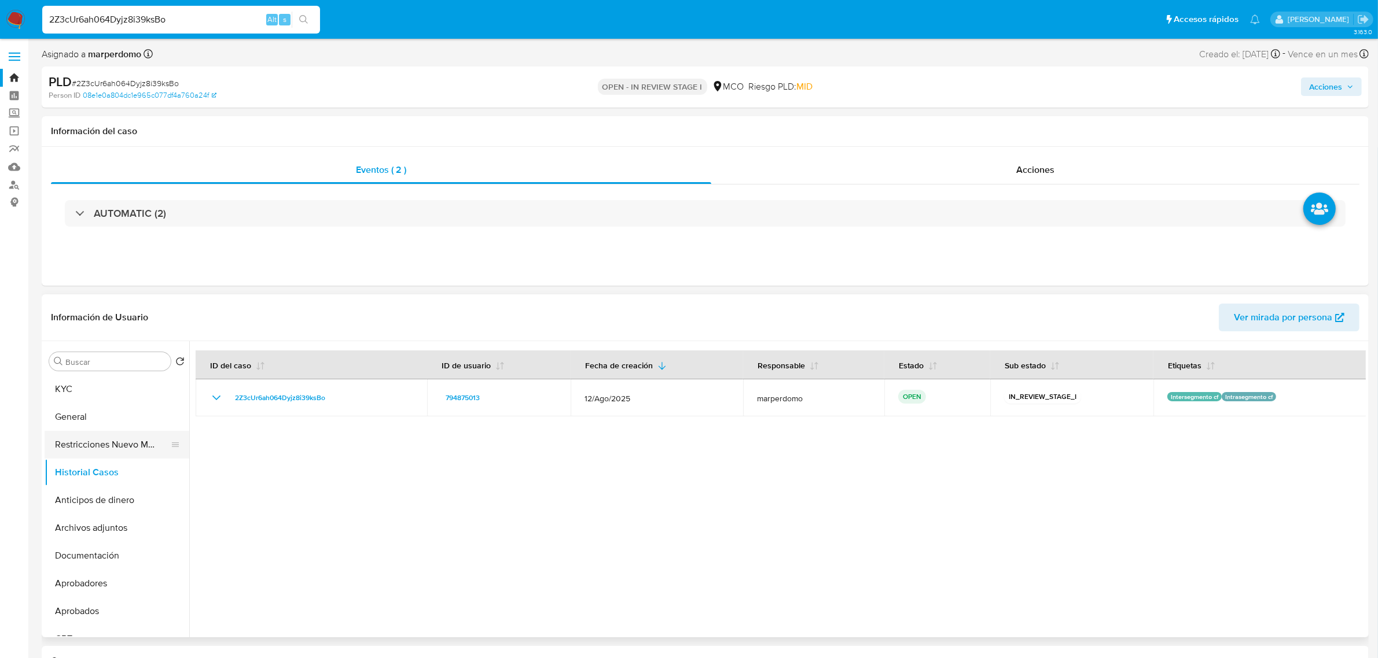
click at [113, 446] on button "Restricciones Nuevo Mundo" at bounding box center [112, 445] width 135 height 28
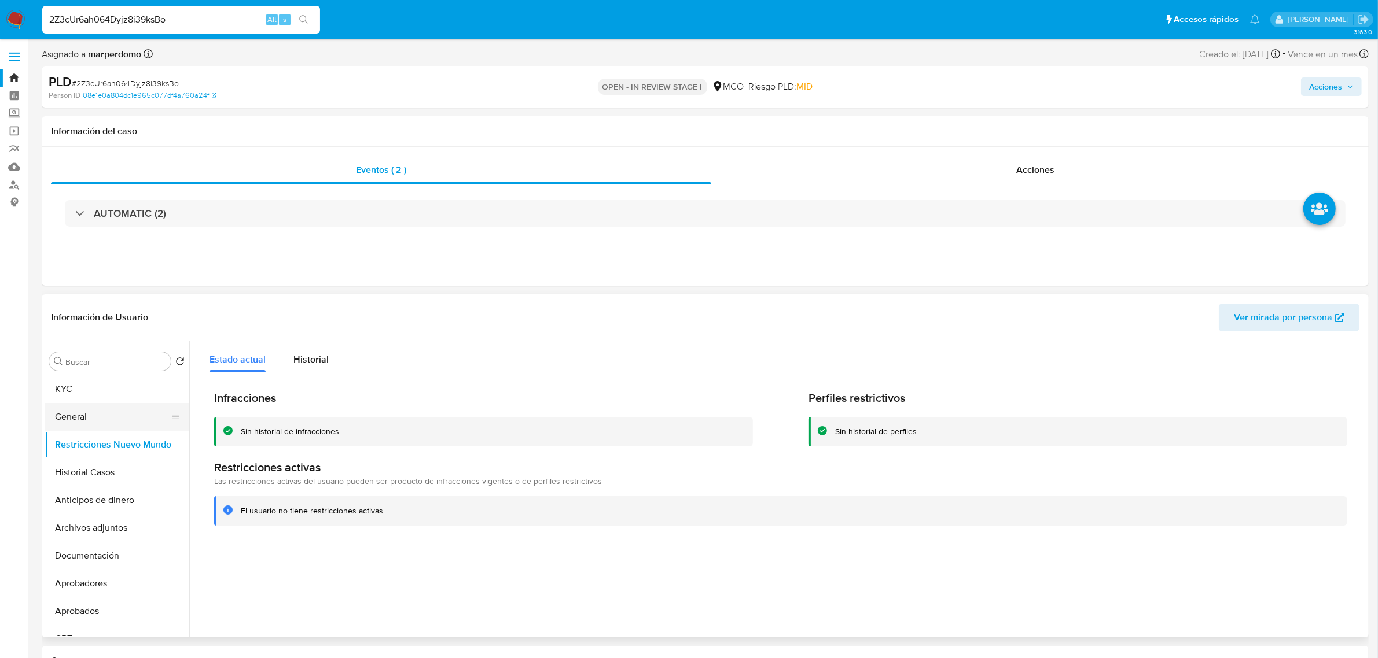
click at [70, 414] on button "General" at bounding box center [112, 417] width 135 height 28
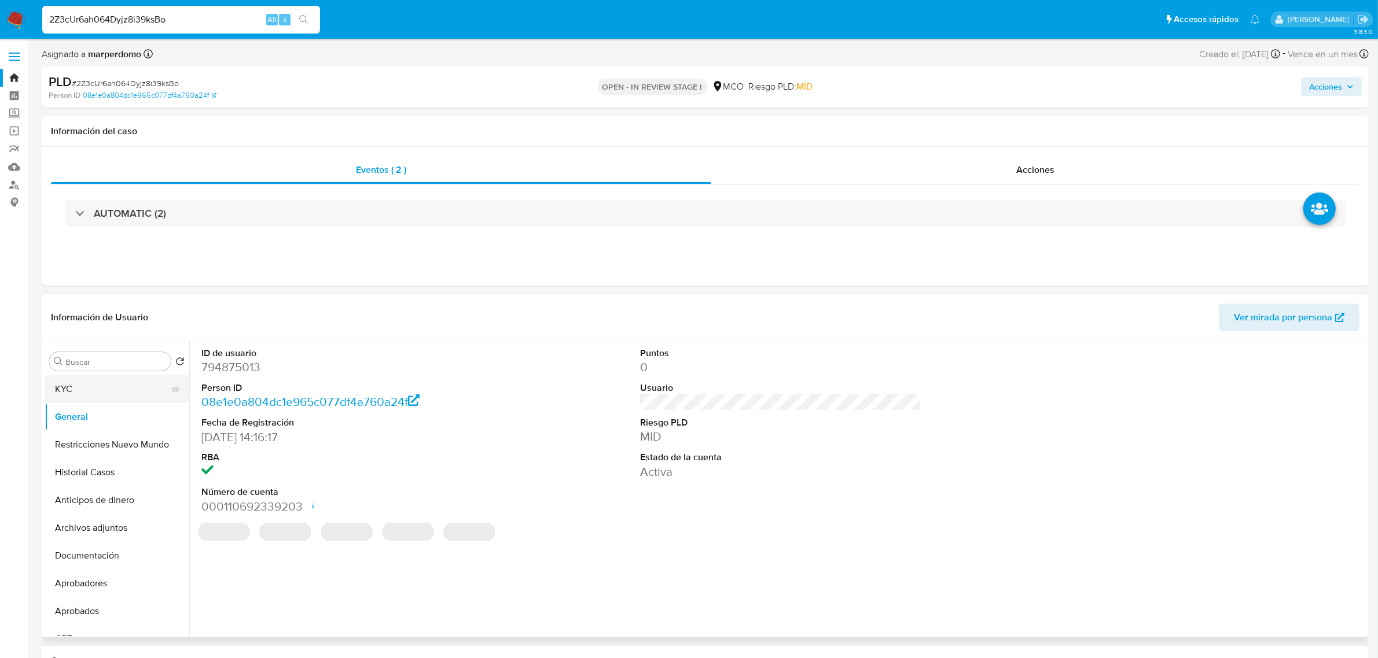
click at [97, 387] on button "KYC" at bounding box center [112, 390] width 135 height 28
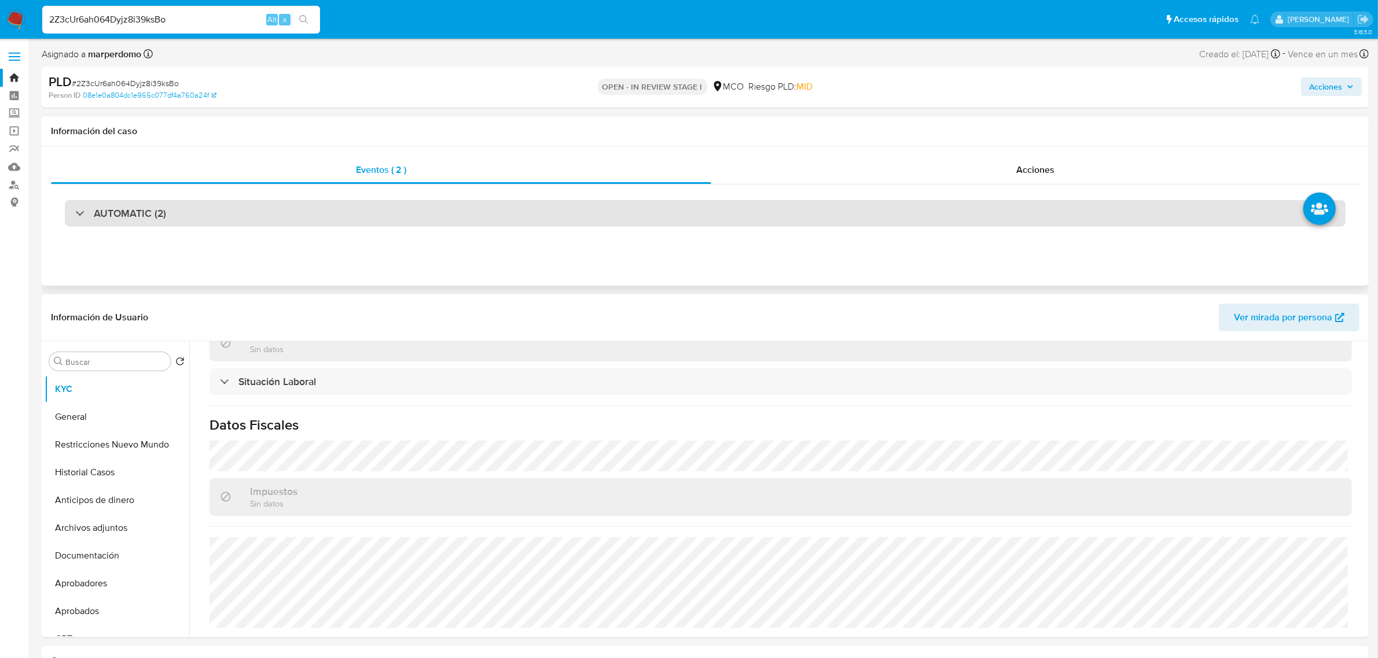
click at [419, 224] on div "AUTOMATIC (2)" at bounding box center [705, 213] width 1280 height 27
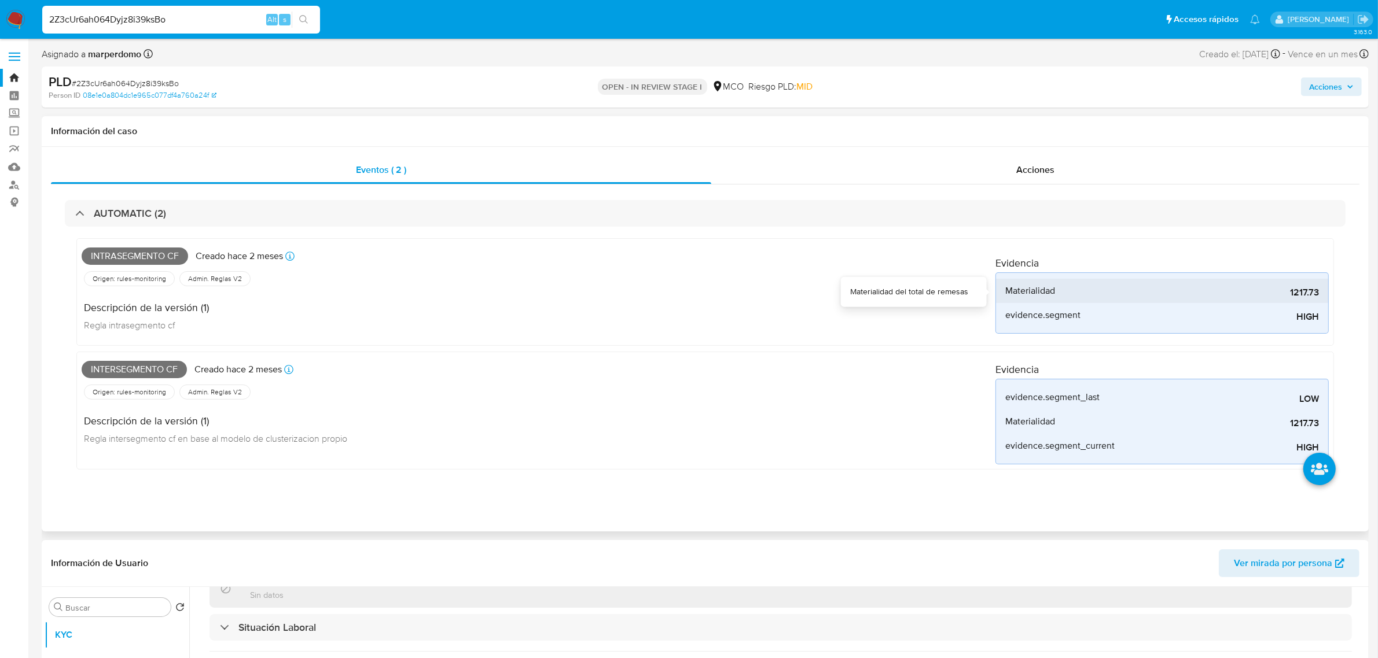
drag, startPoint x: 1288, startPoint y: 290, endPoint x: 1308, endPoint y: 296, distance: 20.9
click at [914, 296] on span "1217.73" at bounding box center [1232, 293] width 174 height 12
